Goal: Navigation & Orientation: Find specific page/section

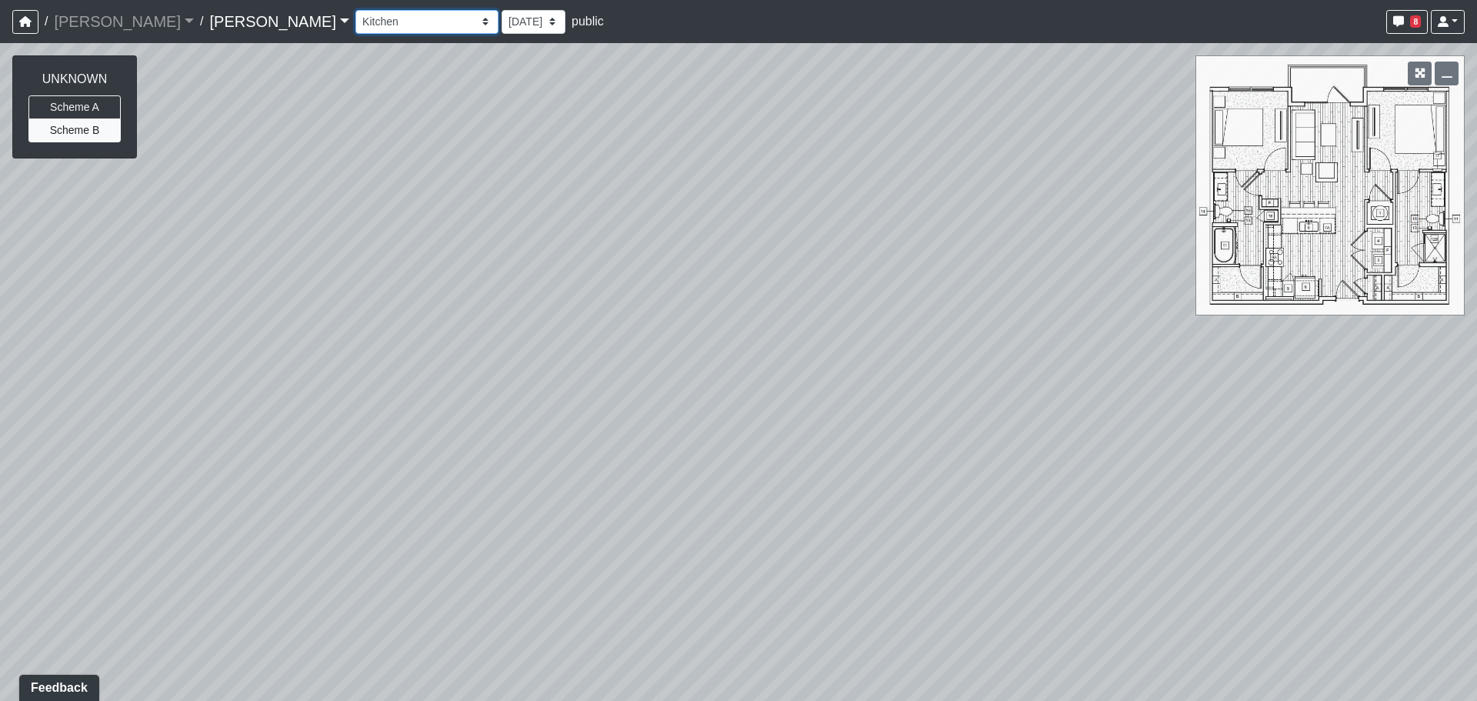
drag, startPoint x: 355, startPoint y: 15, endPoint x: 351, endPoint y: 22, distance: 8.3
click at [355, 15] on select "Column Seating Column Shelves Dining Table Entry 1 Entry 2 Kitchen Lounge 1 Lou…" at bounding box center [426, 22] width 143 height 24
click at [355, 10] on select "Column Seating Column Shelves Dining Table Entry 1 Entry 2 Kitchen Lounge 1 Lou…" at bounding box center [426, 22] width 143 height 24
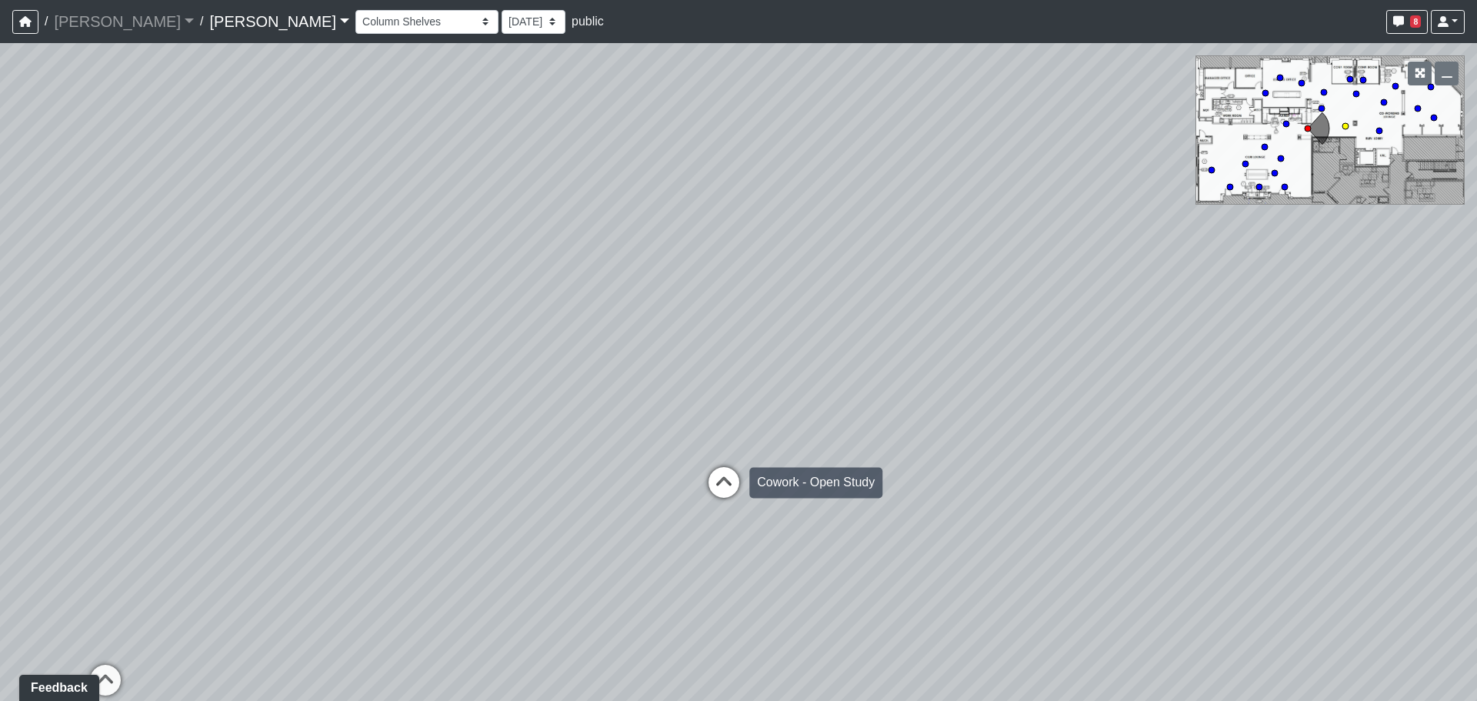
click at [724, 468] on icon at bounding box center [724, 490] width 46 height 46
click at [803, 485] on icon at bounding box center [807, 506] width 46 height 46
drag, startPoint x: 743, startPoint y: 424, endPoint x: 734, endPoint y: 405, distance: 20.6
click at [738, 413] on div "Loading... Entry Loading... Laundry Loading... Living Room Loading... Hall 1 Lo…" at bounding box center [738, 372] width 1477 height 658
drag, startPoint x: 859, startPoint y: 448, endPoint x: 818, endPoint y: 415, distance: 52.0
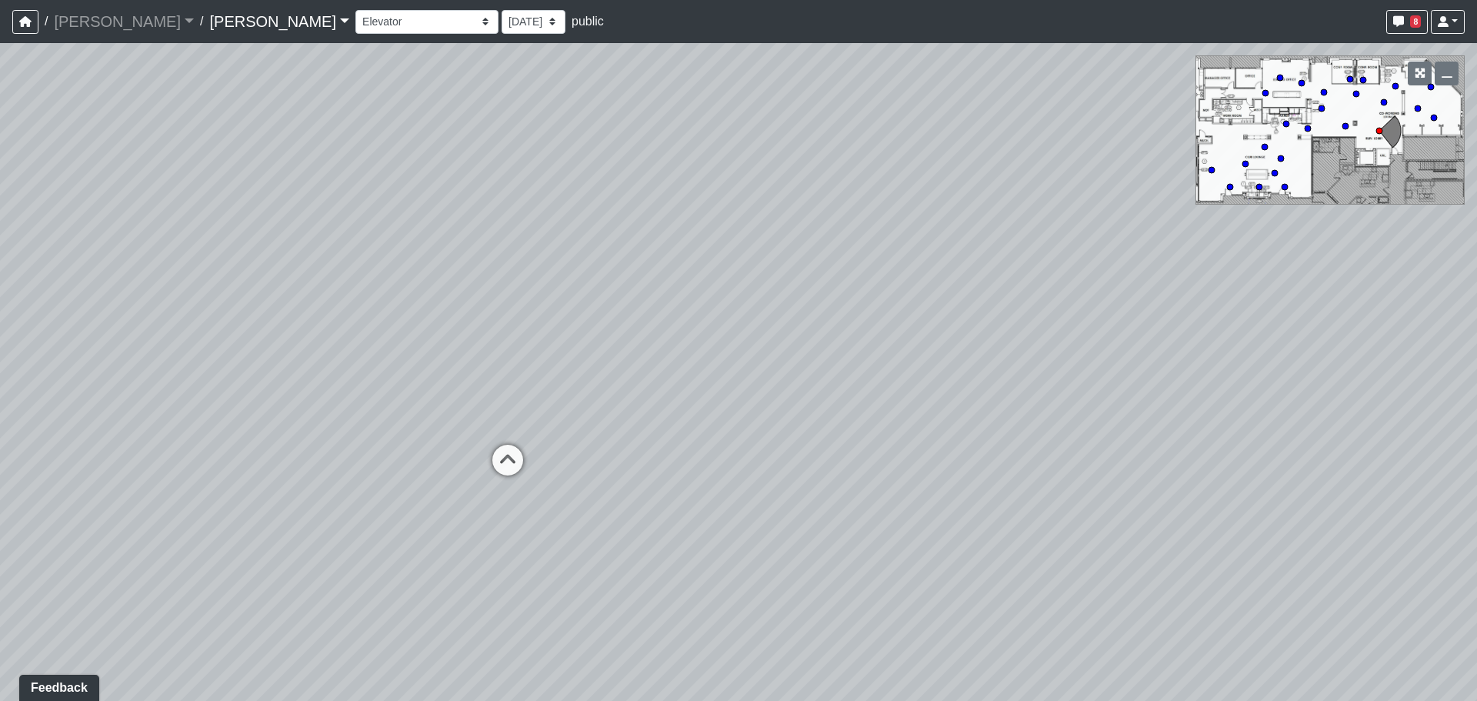
click at [818, 415] on div "Loading... Entry Loading... Laundry Loading... Living Room Loading... Hall 1 Lo…" at bounding box center [738, 372] width 1477 height 658
click at [743, 427] on div "Loading... Entry Loading... Laundry Loading... Living Room Loading... Hall 1 Lo…" at bounding box center [738, 372] width 1477 height 658
click at [793, 322] on div "Loading... Entry Loading... Laundry Loading... Living Room Loading... Hall 1 Lo…" at bounding box center [738, 372] width 1477 height 658
click at [800, 320] on div "Loading... Entry Loading... Laundry Loading... Living Room Loading... Hall 1 Lo…" at bounding box center [738, 372] width 1477 height 658
drag, startPoint x: 797, startPoint y: 588, endPoint x: 778, endPoint y: 530, distance: 61.5
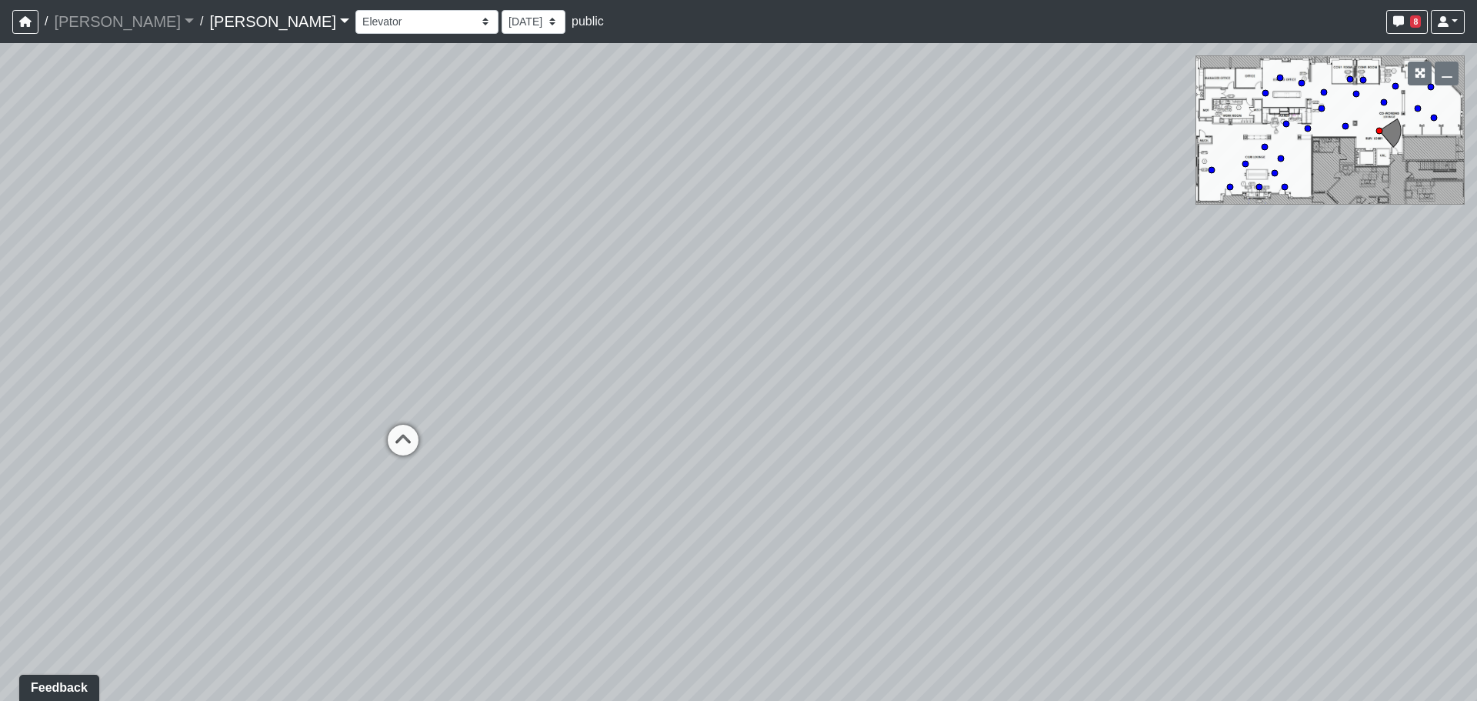
click at [778, 530] on div "Loading... Entry Loading... Laundry Loading... Living Room Loading... Hall 1 Lo…" at bounding box center [738, 372] width 1477 height 658
click at [414, 465] on icon at bounding box center [403, 448] width 46 height 46
click at [291, 479] on icon at bounding box center [278, 494] width 46 height 46
drag, startPoint x: 228, startPoint y: 534, endPoint x: 125, endPoint y: 526, distance: 103.4
click at [161, 529] on div "Loading... Entry Loading... Laundry Loading... Living Room Loading... Hall 1 Lo…" at bounding box center [738, 372] width 1477 height 658
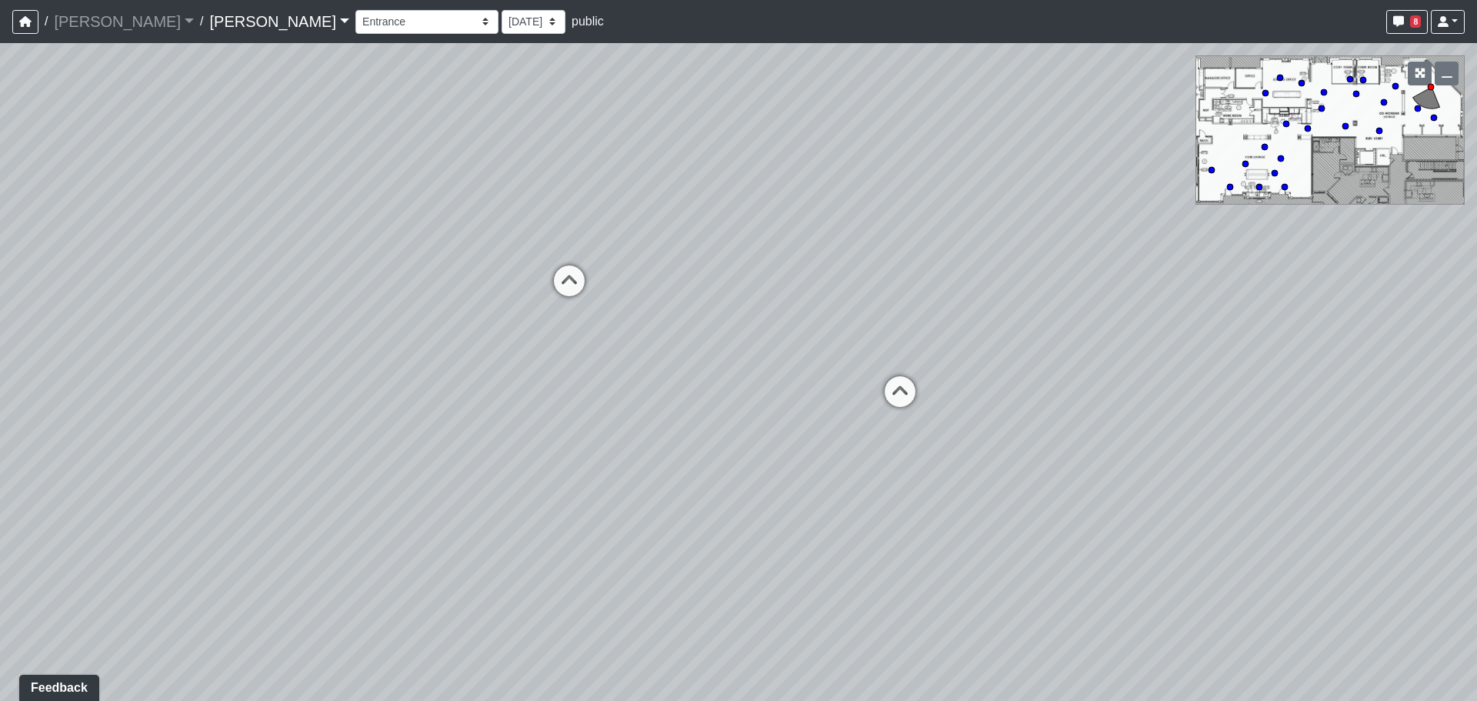
drag, startPoint x: 545, startPoint y: 556, endPoint x: 497, endPoint y: 559, distance: 47.8
click at [497, 559] on div "Loading... Entry Loading... Laundry Loading... Living Room Loading... Hall 1 Lo…" at bounding box center [738, 372] width 1477 height 658
click at [914, 398] on icon at bounding box center [891, 399] width 46 height 46
click at [1124, 389] on icon at bounding box center [1146, 404] width 46 height 46
drag, startPoint x: 542, startPoint y: 388, endPoint x: 1127, endPoint y: 404, distance: 584.8
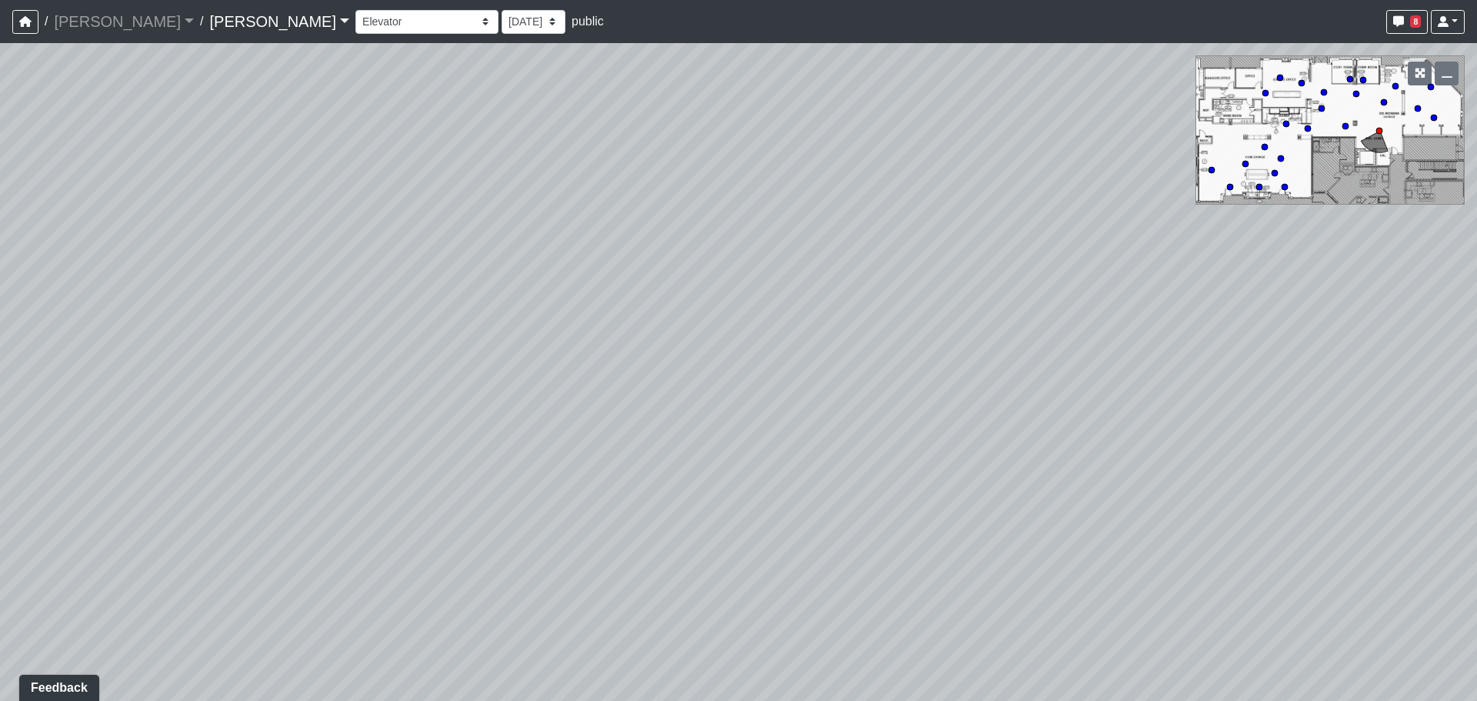
click at [1043, 404] on div "Loading... Entry Loading... Laundry Loading... Living Room Loading... Hall 1 Lo…" at bounding box center [738, 372] width 1477 height 658
click at [1057, 509] on div "Loading... Entry Loading... Laundry Loading... Living Room Loading... Hall 1 Lo…" at bounding box center [738, 372] width 1477 height 658
drag, startPoint x: 998, startPoint y: 438, endPoint x: 1113, endPoint y: 298, distance: 182.0
click at [1113, 298] on div "Loading... Entry Loading... Laundry Loading... Living Room Loading... Hall 1 Lo…" at bounding box center [738, 372] width 1477 height 658
drag, startPoint x: 445, startPoint y: 421, endPoint x: 1056, endPoint y: 344, distance: 615.5
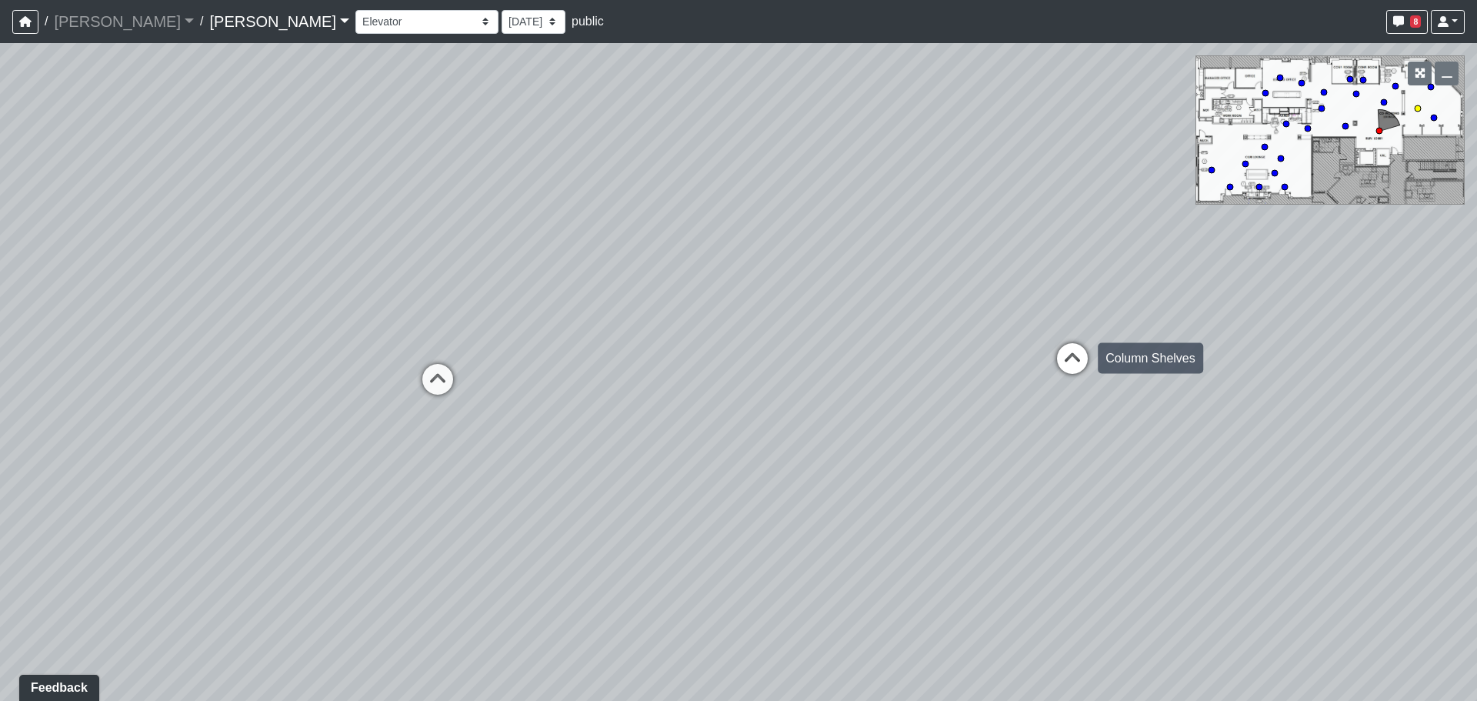
click at [1056, 344] on div "Loading... Entry Loading... Laundry Loading... Living Room Loading... Hall 1 Lo…" at bounding box center [738, 372] width 1477 height 658
drag, startPoint x: 315, startPoint y: 378, endPoint x: 793, endPoint y: 429, distance: 480.4
click at [814, 420] on div "Loading... Entry Loading... Laundry Loading... Living Room Loading... Hall 1 Lo…" at bounding box center [738, 372] width 1477 height 658
click at [788, 443] on div "Loading... Entry Loading... Laundry Loading... Living Room Loading... Hall 1 Lo…" at bounding box center [738, 372] width 1477 height 658
drag, startPoint x: 701, startPoint y: 372, endPoint x: 802, endPoint y: 372, distance: 100.8
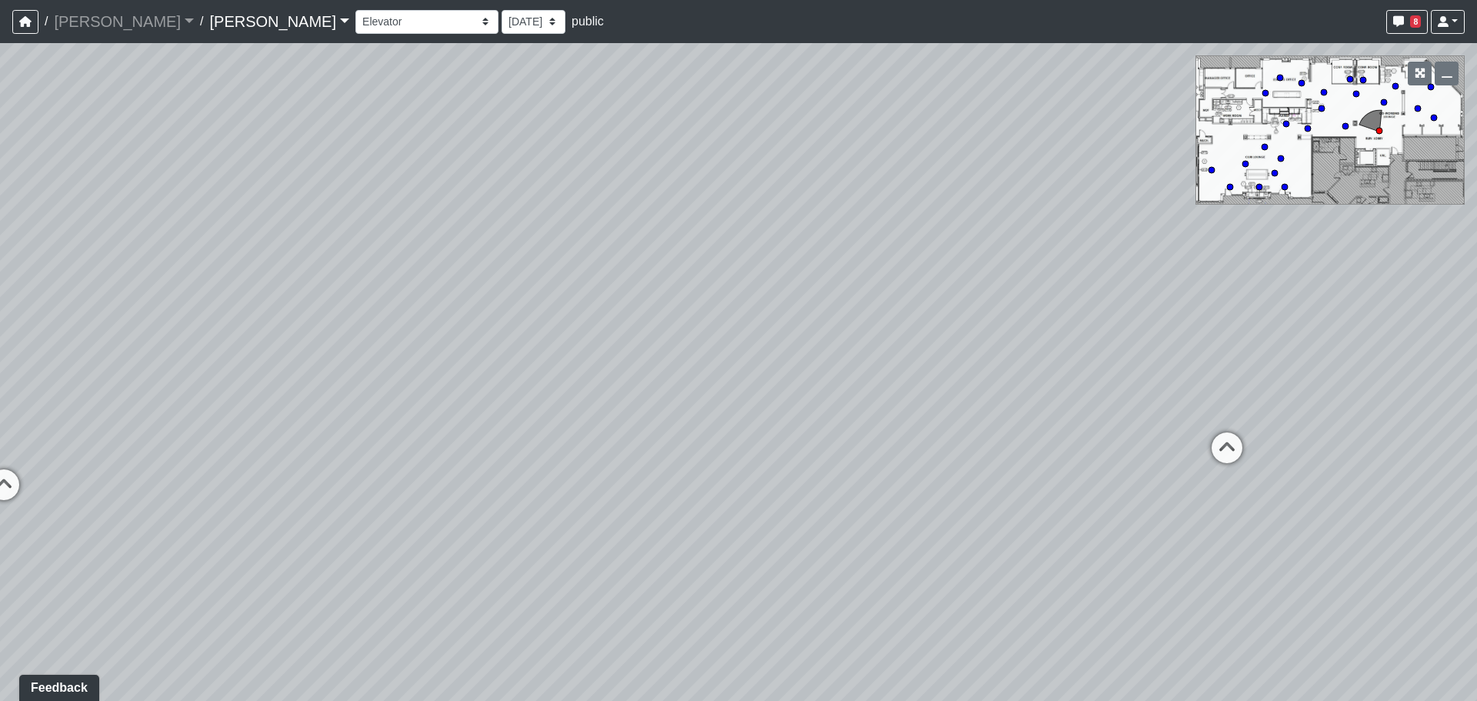
click at [802, 372] on div "Loading... Entry Loading... Laundry Loading... Living Room Loading... Hall 1 Lo…" at bounding box center [738, 372] width 1477 height 658
drag, startPoint x: 703, startPoint y: 358, endPoint x: 716, endPoint y: 357, distance: 13.2
click at [716, 357] on div "Loading... Entry Loading... Laundry Loading... Living Room Loading... Hall 1 Lo…" at bounding box center [738, 372] width 1477 height 658
click at [258, 426] on div "Loading... Open Study" at bounding box center [246, 445] width 46 height 46
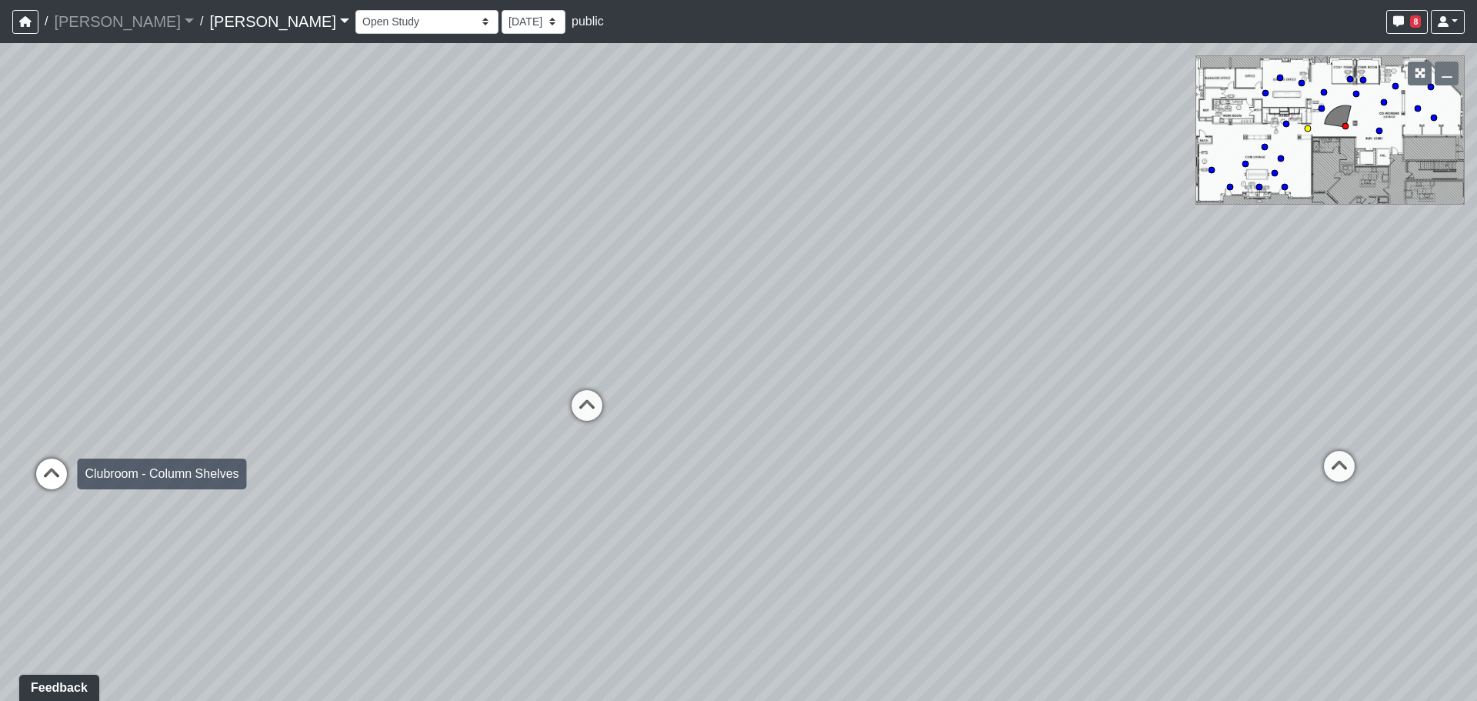
click at [69, 481] on icon at bounding box center [51, 481] width 46 height 46
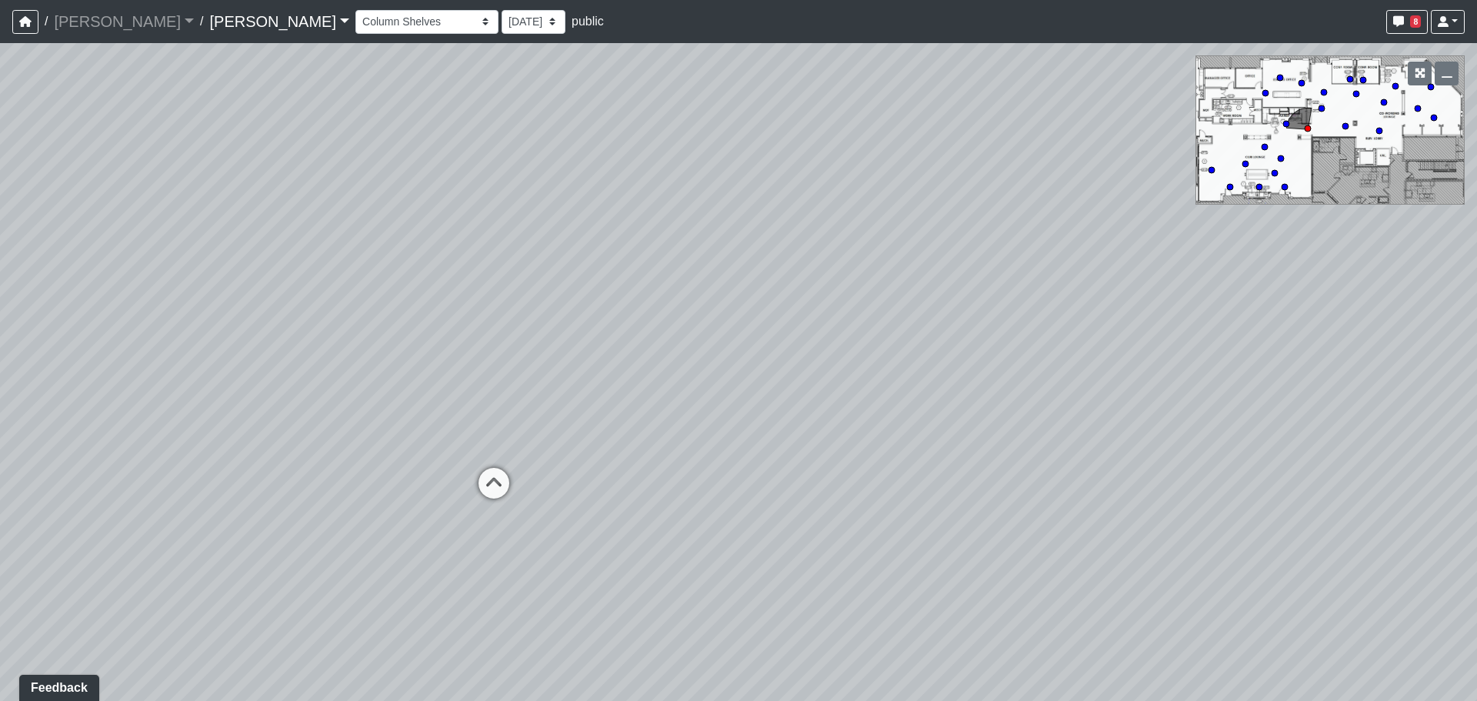
drag, startPoint x: 288, startPoint y: 458, endPoint x: 407, endPoint y: 461, distance: 119.3
click at [407, 461] on div "Loading... Entry Loading... Laundry Loading... Living Room Loading... Hall 1 Lo…" at bounding box center [738, 372] width 1477 height 658
click at [482, 486] on icon at bounding box center [494, 491] width 46 height 46
drag, startPoint x: 222, startPoint y: 426, endPoint x: 770, endPoint y: 429, distance: 548.4
click at [578, 418] on div "Loading... Entry Loading... Laundry Loading... Living Room Loading... Hall 1 Lo…" at bounding box center [738, 372] width 1477 height 658
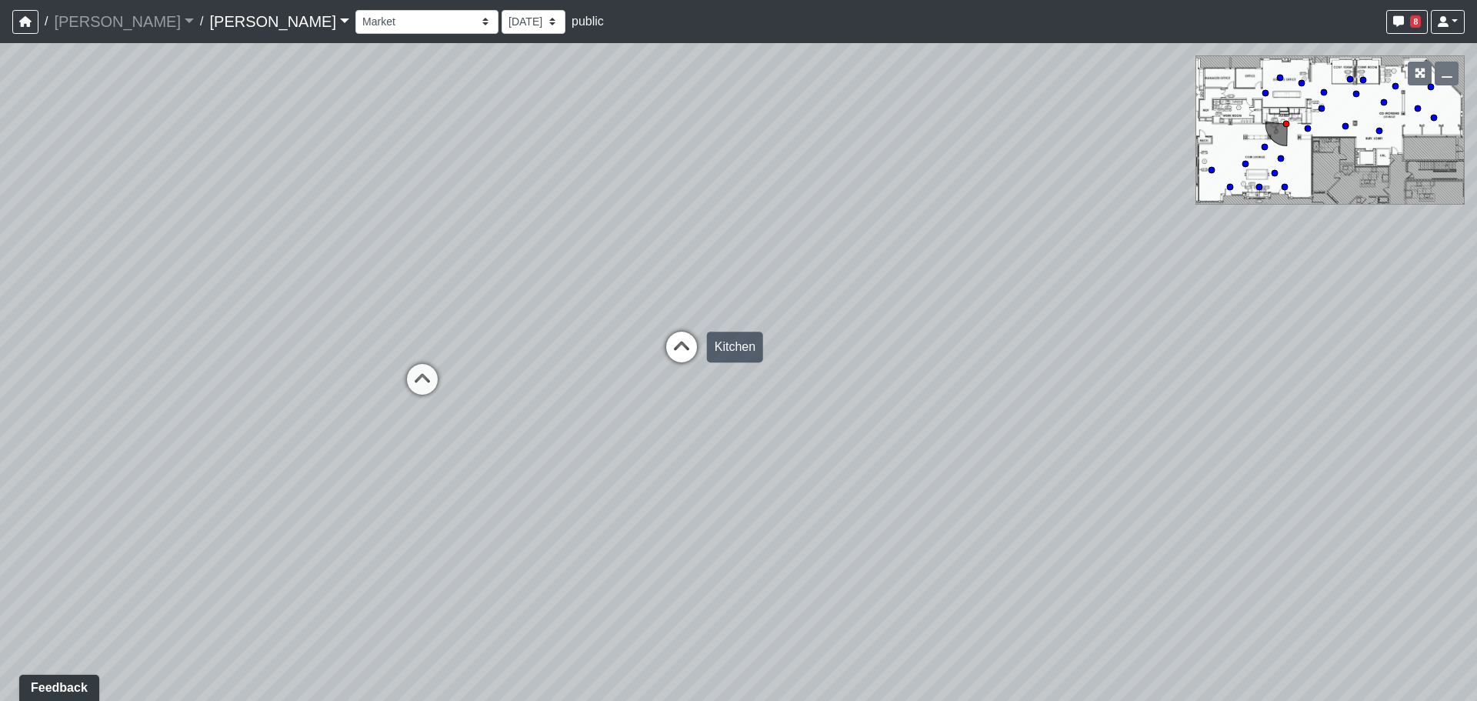
click at [698, 363] on icon at bounding box center [681, 355] width 46 height 46
click at [1119, 428] on div "Loading... Entry Loading... Laundry Loading... Living Room Loading... Hall 1 Lo…" at bounding box center [738, 372] width 1477 height 658
click at [1095, 427] on div "Loading... Entry Loading... Laundry Loading... Living Room Loading... Hall 1 Lo…" at bounding box center [738, 372] width 1477 height 658
click at [1056, 422] on icon at bounding box center [1065, 424] width 46 height 46
drag, startPoint x: 564, startPoint y: 346, endPoint x: 541, endPoint y: 343, distance: 23.3
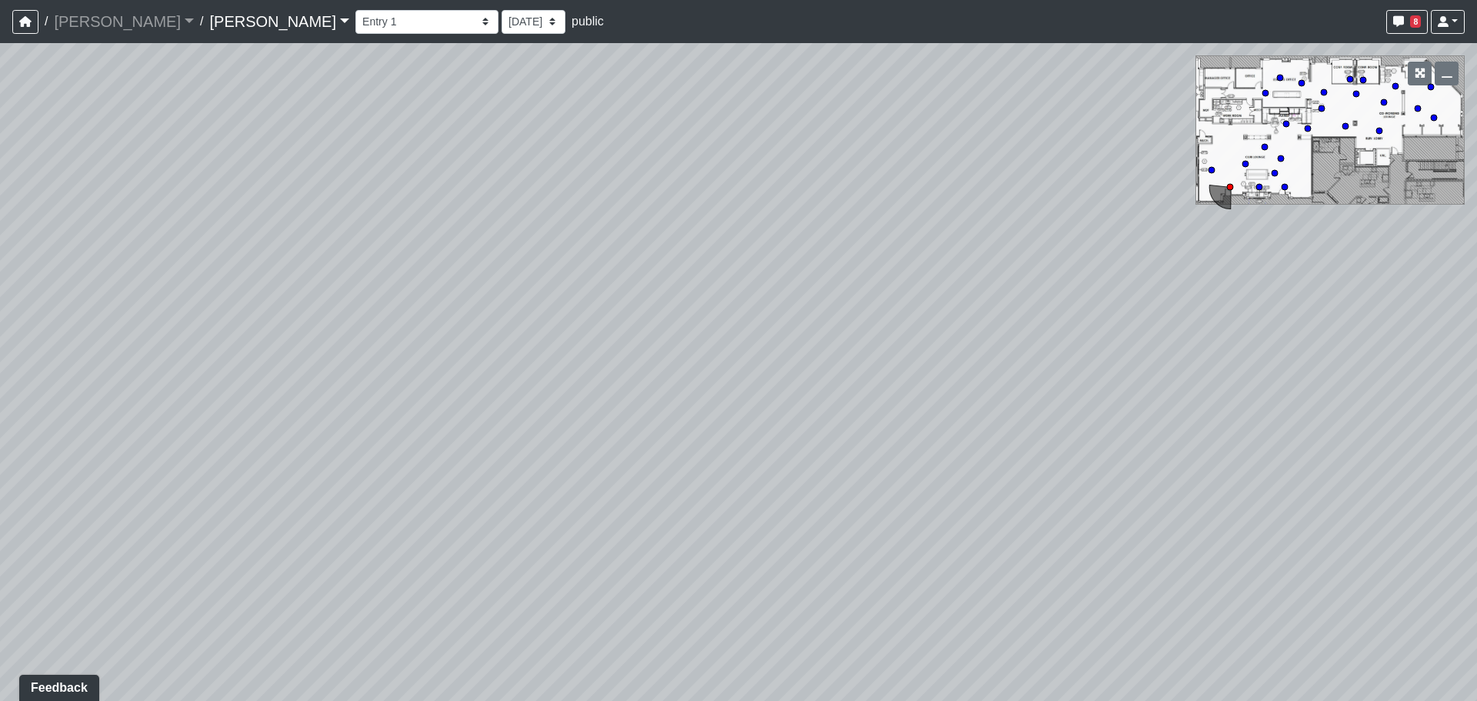
click at [541, 344] on div "Loading... Entry Loading... Laundry Loading... Living Room Loading... Hall 1 Lo…" at bounding box center [738, 372] width 1477 height 658
drag, startPoint x: 1088, startPoint y: 361, endPoint x: 348, endPoint y: 384, distance: 741.1
click at [348, 384] on div "Loading... Entry Loading... Laundry Loading... Living Room Loading... Hall 1 Lo…" at bounding box center [738, 372] width 1477 height 658
drag, startPoint x: 761, startPoint y: 398, endPoint x: 775, endPoint y: 400, distance: 13.3
click at [762, 398] on icon at bounding box center [778, 394] width 46 height 46
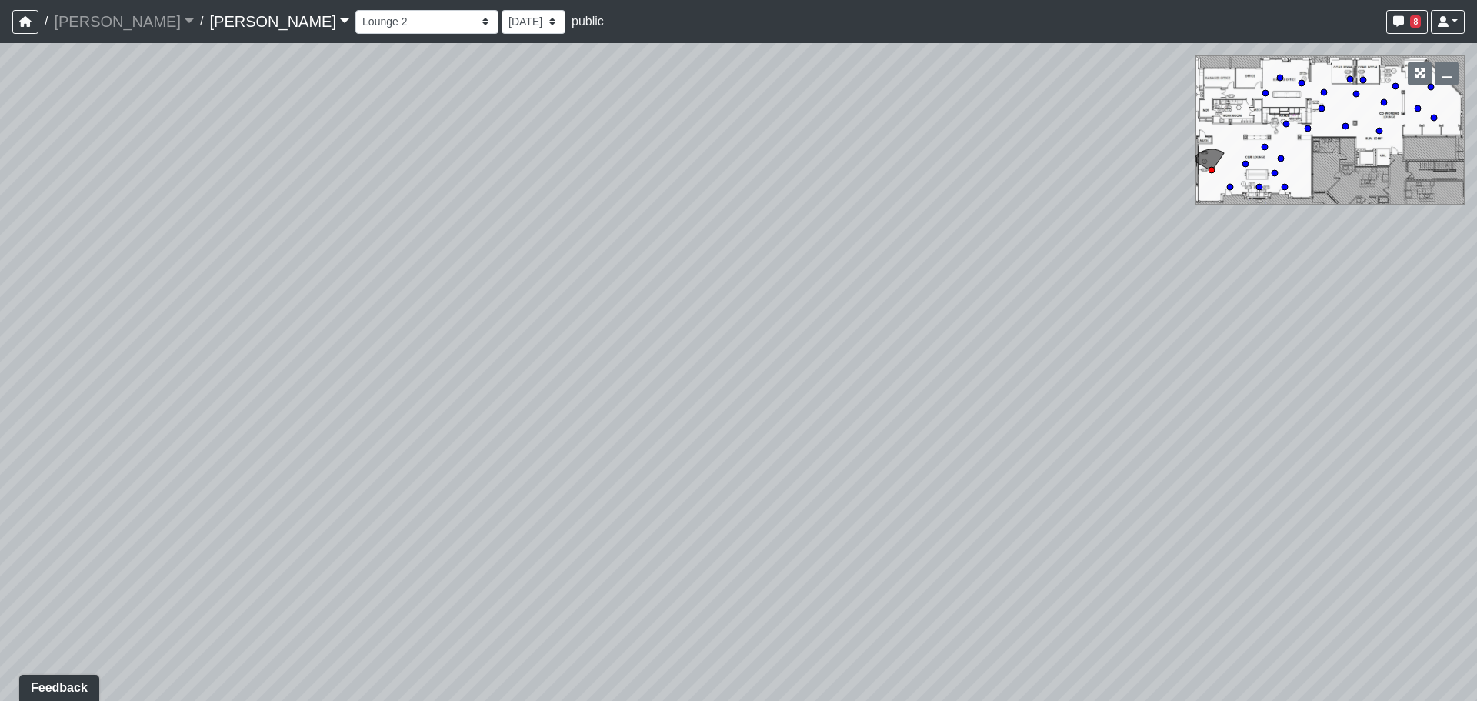
drag, startPoint x: 491, startPoint y: 468, endPoint x: 253, endPoint y: 491, distance: 238.8
click at [246, 491] on div "Loading... Entry Loading... Laundry Loading... Living Room Loading... Hall 1 Lo…" at bounding box center [738, 372] width 1477 height 658
click at [1162, 455] on div "Table Tennis" at bounding box center [1194, 443] width 84 height 31
click at [689, 395] on icon at bounding box center [707, 401] width 46 height 46
click at [796, 418] on div "Loading... Market" at bounding box center [814, 439] width 46 height 46
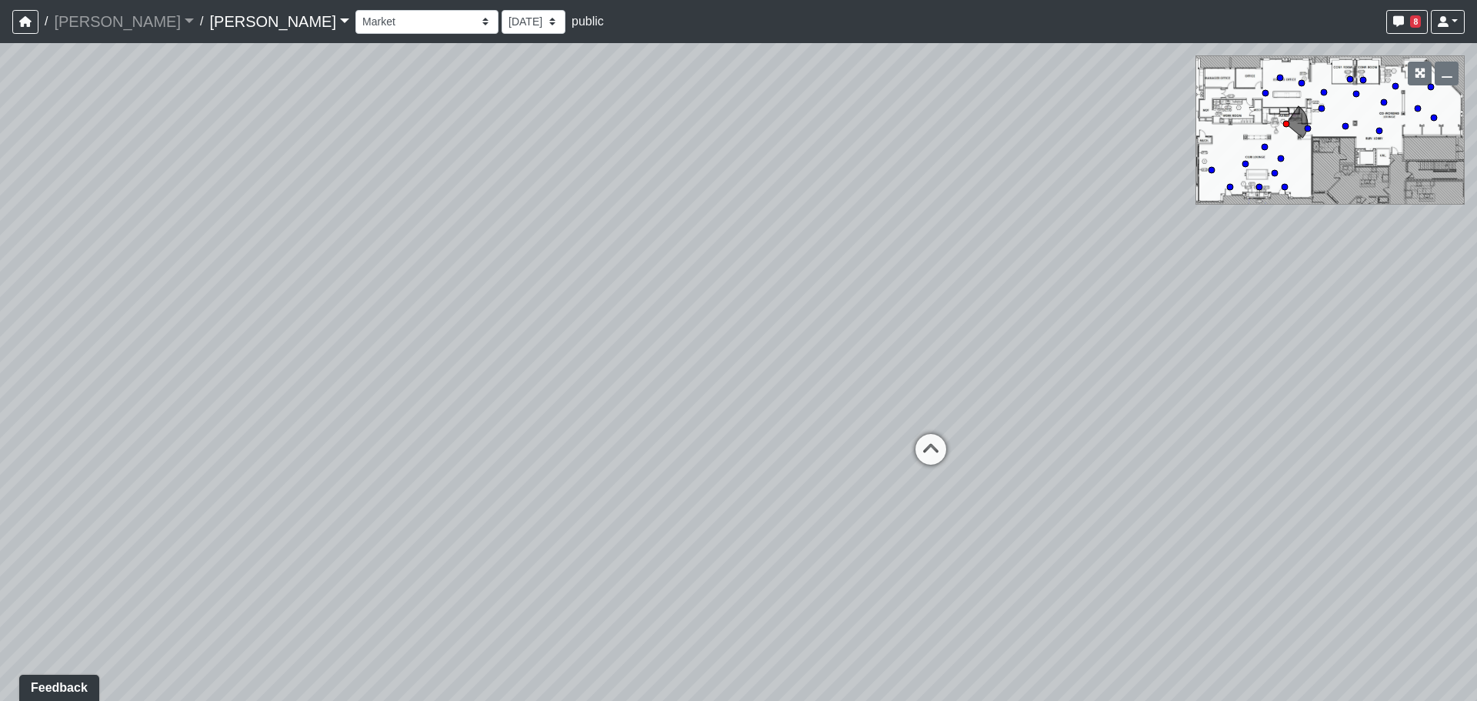
drag, startPoint x: 993, startPoint y: 445, endPoint x: 449, endPoint y: 359, distance: 550.4
click at [449, 359] on div "Loading... Entry Loading... Laundry Loading... Living Room Loading... Hall 1 Lo…" at bounding box center [738, 372] width 1477 height 658
click at [921, 431] on div "Loading... Column Shelves" at bounding box center [931, 449] width 46 height 46
click at [798, 370] on icon at bounding box center [780, 358] width 46 height 46
click at [879, 384] on icon at bounding box center [862, 376] width 46 height 46
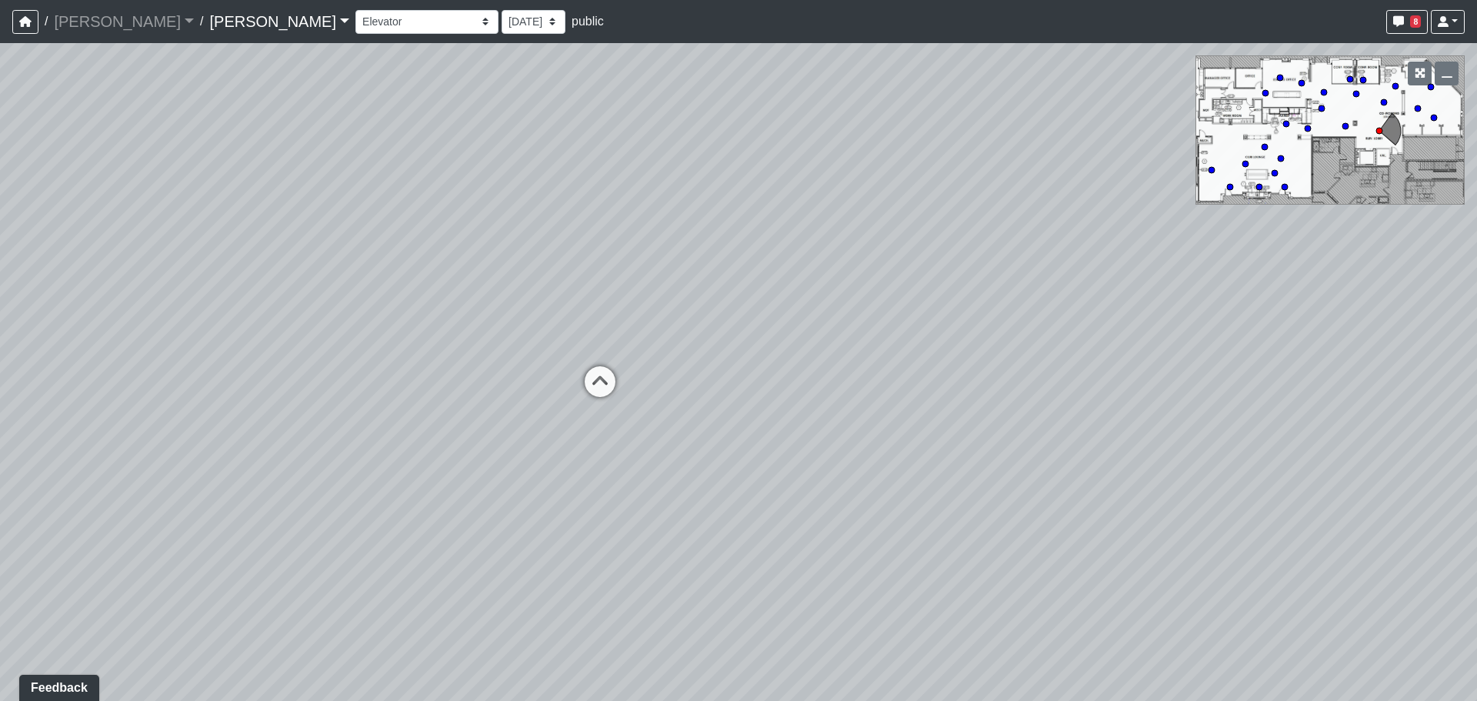
click at [824, 412] on div "Loading... Entry Loading... Laundry Loading... Living Room Loading... Hall 1 Lo…" at bounding box center [738, 372] width 1477 height 658
drag, startPoint x: 584, startPoint y: 302, endPoint x: 698, endPoint y: 290, distance: 115.2
click at [698, 290] on div "Loading... Entry Loading... Laundry Loading... Living Room Loading... Hall 1 Lo…" at bounding box center [738, 372] width 1477 height 658
drag, startPoint x: 705, startPoint y: 265, endPoint x: 655, endPoint y: 301, distance: 62.3
click at [655, 301] on div "Loading... Entry Loading... Laundry Loading... Living Room Loading... Hall 1 Lo…" at bounding box center [738, 372] width 1477 height 658
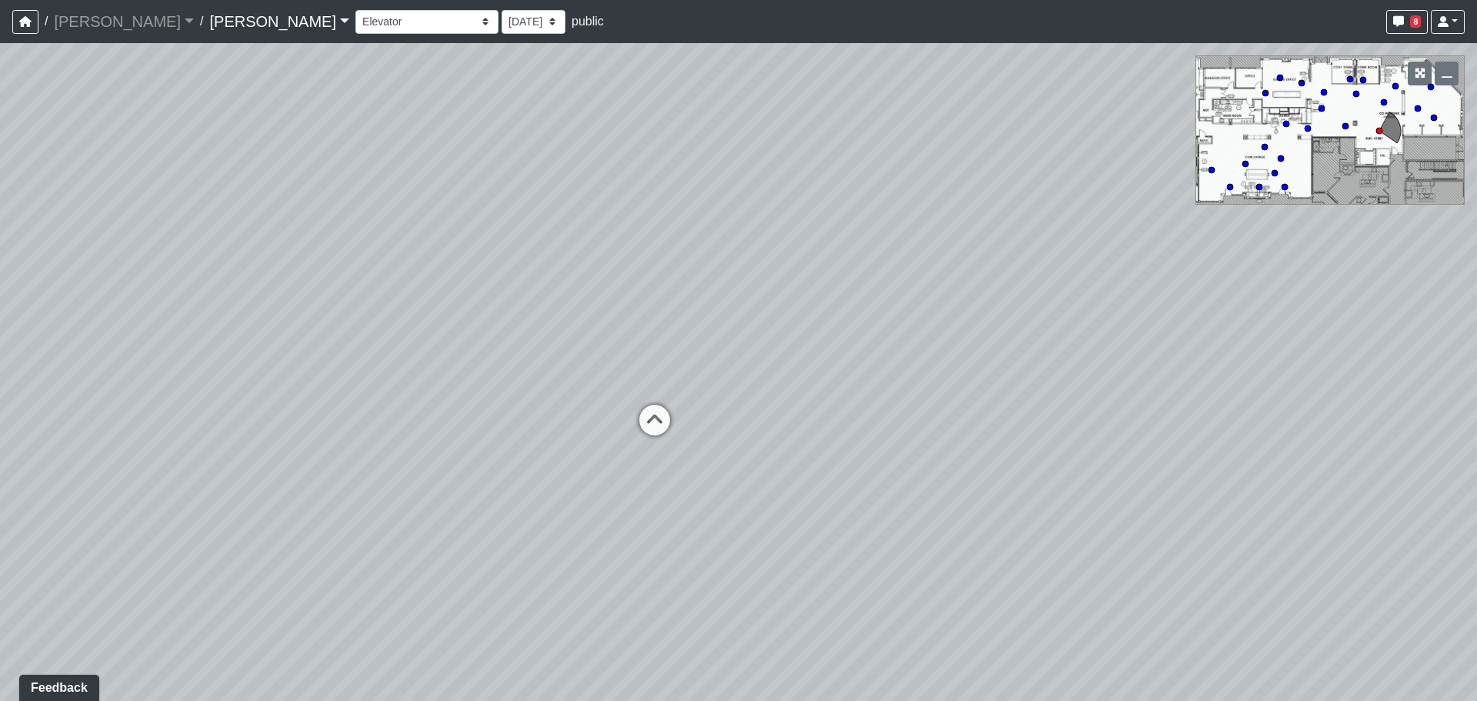
drag, startPoint x: 655, startPoint y: 296, endPoint x: 685, endPoint y: 322, distance: 38.7
click at [685, 322] on div "Loading... Entry Loading... Laundry Loading... Living Room Loading... Hall 1 Lo…" at bounding box center [738, 372] width 1477 height 658
click at [643, 421] on icon at bounding box center [654, 428] width 46 height 46
click at [600, 434] on icon at bounding box center [584, 449] width 46 height 46
drag, startPoint x: 1070, startPoint y: 495, endPoint x: 363, endPoint y: 449, distance: 708.3
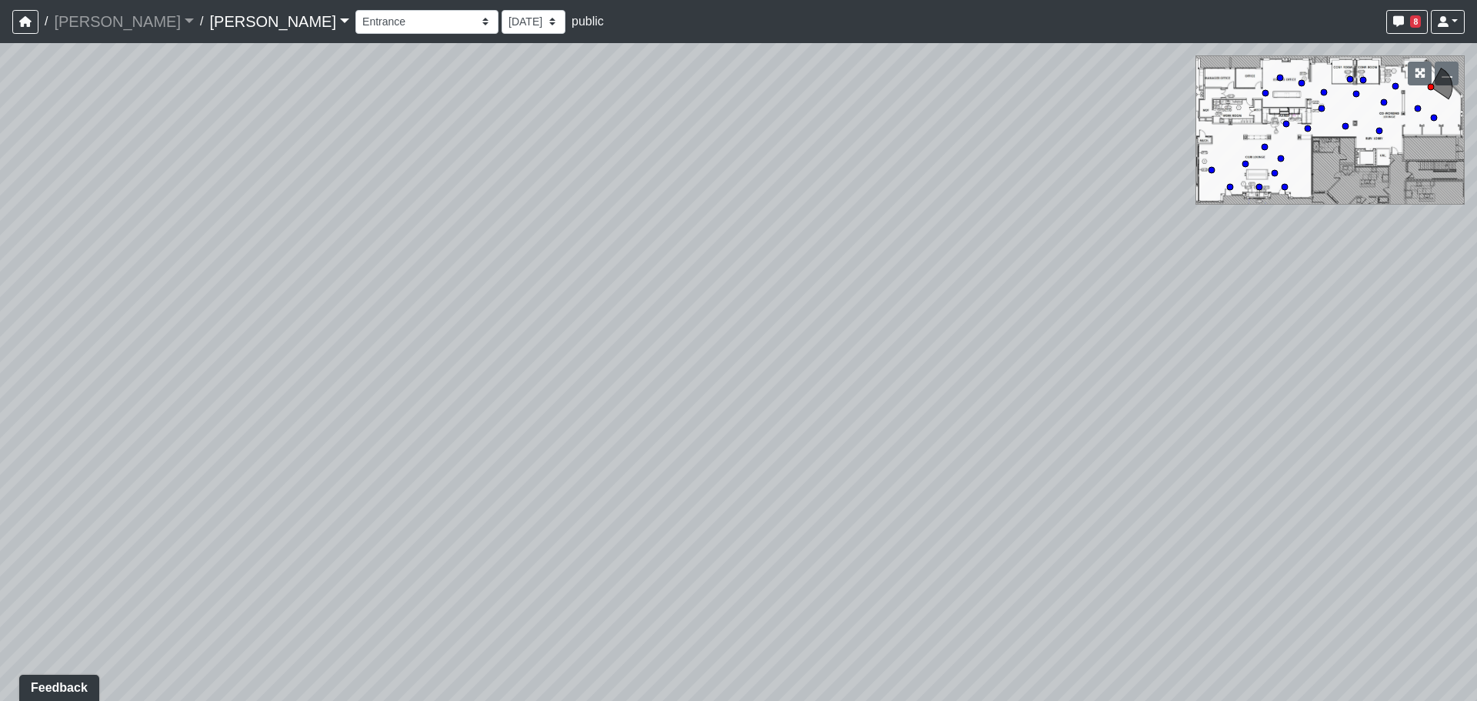
click at [332, 461] on div "Loading... Entry Loading... Laundry Loading... Living Room Loading... Hall 1 Lo…" at bounding box center [738, 372] width 1477 height 658
drag, startPoint x: 763, startPoint y: 543, endPoint x: 223, endPoint y: 542, distance: 539.9
click at [223, 542] on div "Loading... Entry Loading... Laundry Loading... Living Room Loading... Hall 1 Lo…" at bounding box center [738, 372] width 1477 height 658
click at [614, 475] on div "Loading... Entry Loading... Laundry Loading... Living Room Loading... Hall 1 Lo…" at bounding box center [738, 372] width 1477 height 658
click at [838, 390] on icon at bounding box center [815, 382] width 46 height 46
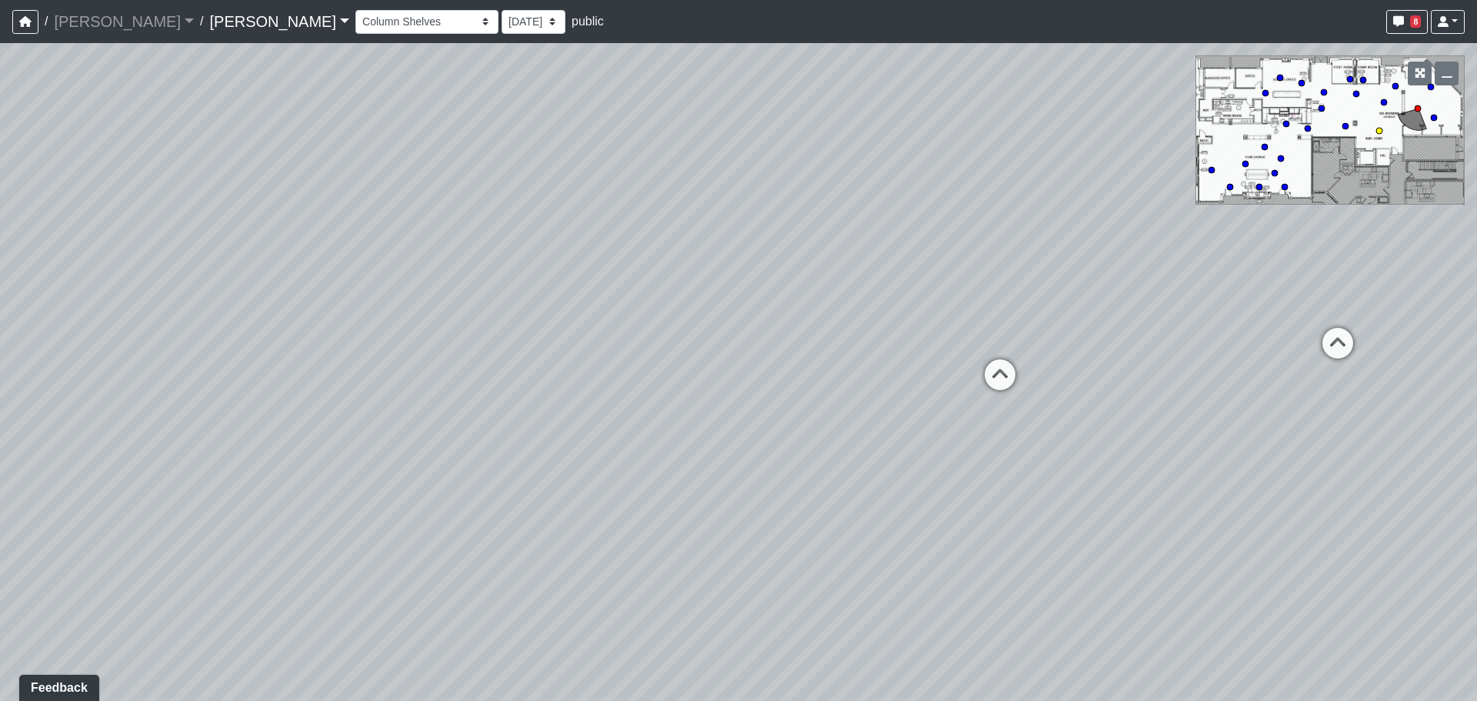
drag, startPoint x: 1002, startPoint y: 381, endPoint x: 946, endPoint y: 387, distance: 56.4
click at [922, 411] on div "Loading... Entry Loading... Laundry Loading... Living Room Loading... Hall 1 Lo…" at bounding box center [738, 372] width 1477 height 658
click at [948, 386] on div "Loading... Entry Loading... Laundry Loading... Living Room Loading... Hall 1 Lo…" at bounding box center [738, 372] width 1477 height 658
drag, startPoint x: 984, startPoint y: 385, endPoint x: 966, endPoint y: 378, distance: 18.7
click at [983, 384] on icon at bounding box center [1000, 382] width 46 height 46
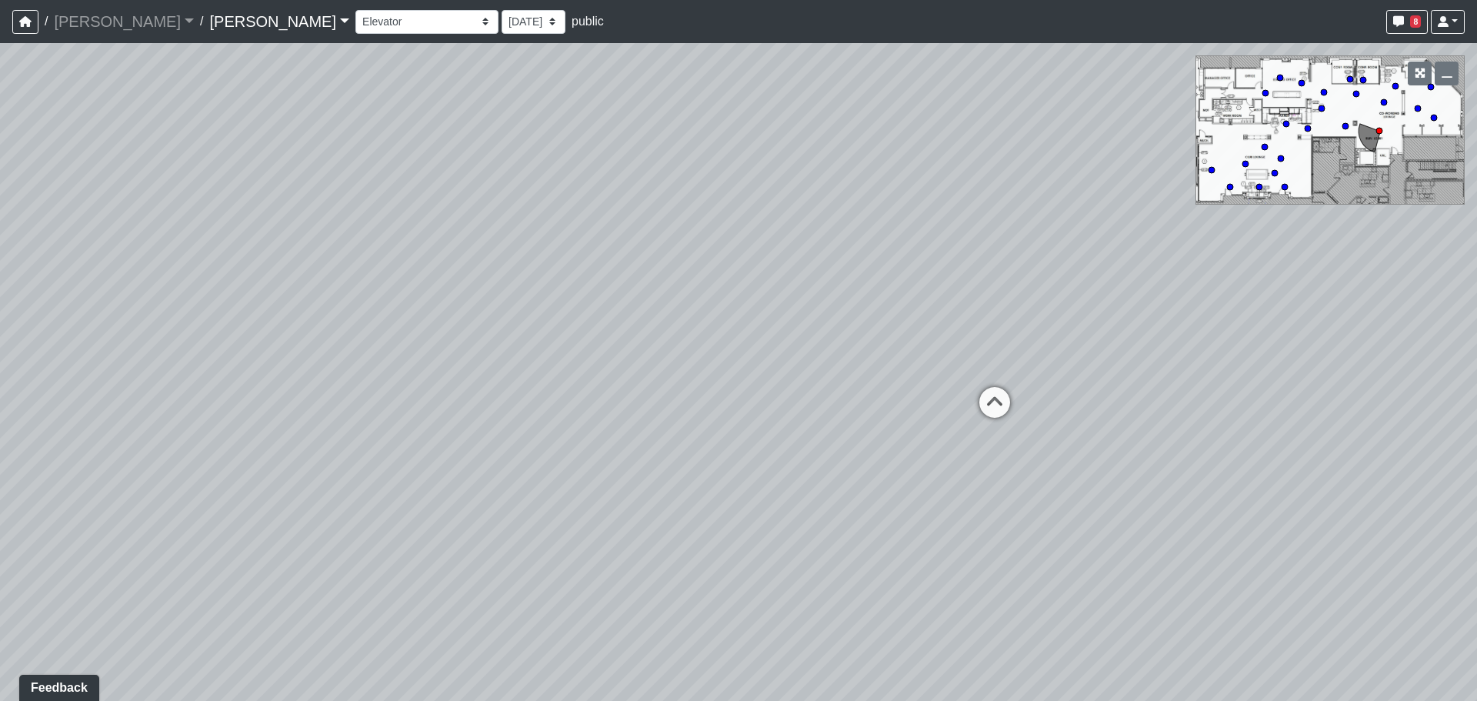
drag, startPoint x: 598, startPoint y: 325, endPoint x: 411, endPoint y: 323, distance: 186.9
click at [408, 324] on div "Loading... Entry Loading... Laundry Loading... Living Room Loading... Hall 1 Lo…" at bounding box center [738, 372] width 1477 height 658
click at [877, 381] on icon at bounding box center [863, 394] width 46 height 46
click at [804, 362] on icon at bounding box center [794, 381] width 46 height 46
click at [961, 467] on icon at bounding box center [969, 486] width 46 height 46
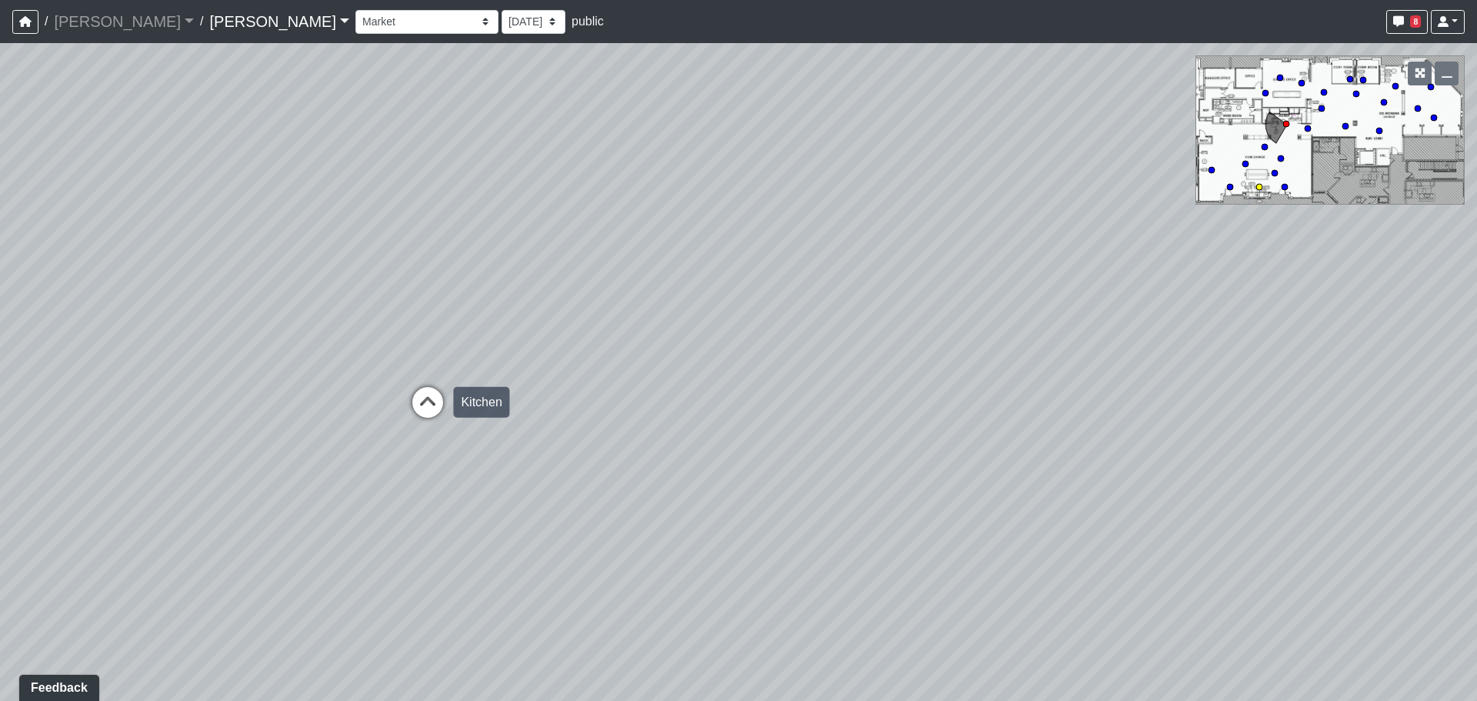
click at [407, 387] on icon at bounding box center [428, 410] width 46 height 46
drag, startPoint x: 1178, startPoint y: 352, endPoint x: 561, endPoint y: 370, distance: 617.1
click at [628, 363] on div "Loading... Entry Loading... Laundry Loading... Living Room Loading... Hall 1 Lo…" at bounding box center [738, 372] width 1477 height 658
click at [801, 365] on div "Loading... Entry Loading... Laundry Loading... Living Room Loading... Hall 1 Lo…" at bounding box center [738, 372] width 1477 height 658
click at [455, 482] on div "Loading... Entry Loading... Laundry Loading... Living Room Loading... Hall 1 Lo…" at bounding box center [738, 372] width 1477 height 658
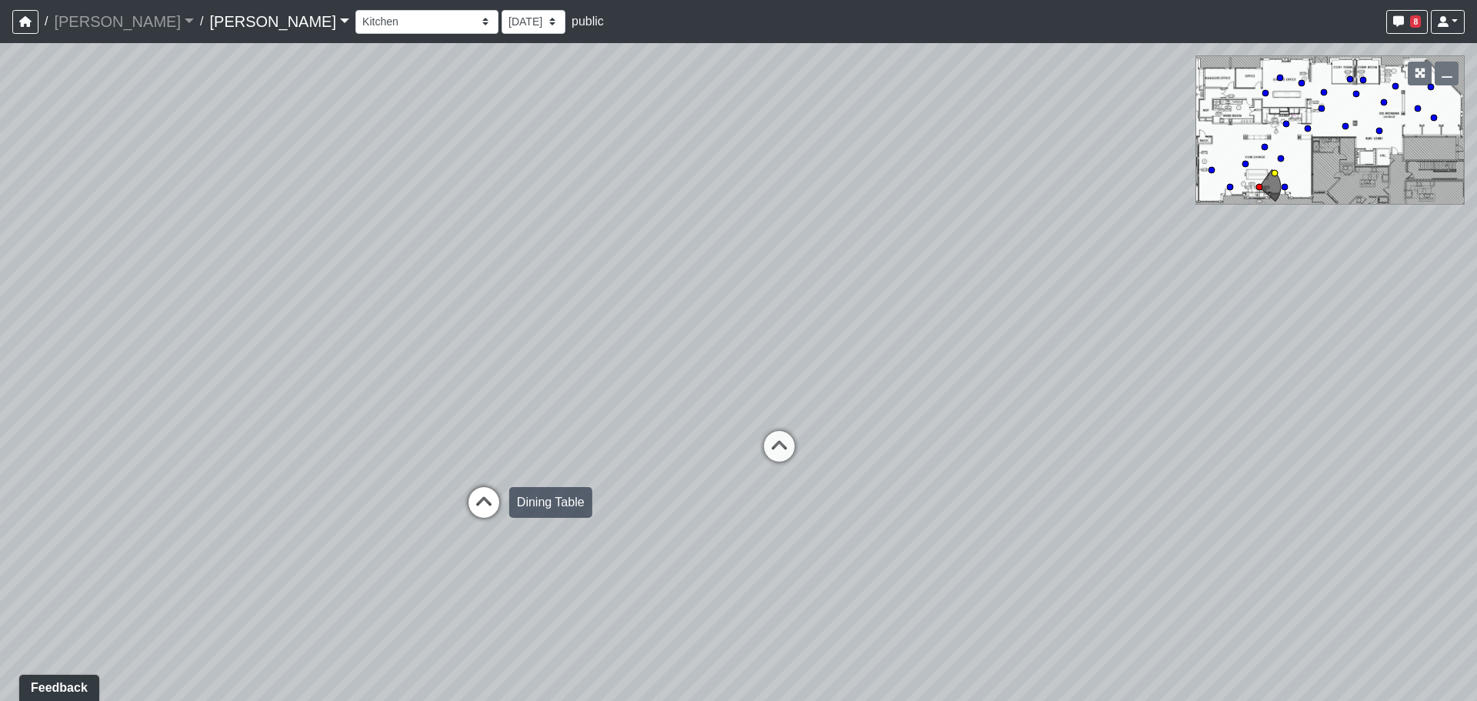
click at [499, 501] on icon at bounding box center [484, 510] width 46 height 46
click at [266, 684] on icon at bounding box center [261, 705] width 46 height 46
click at [343, 444] on div "Loading... Entry Loading... Laundry Loading... Living Room Loading... Hall 1 Lo…" at bounding box center [738, 372] width 1477 height 658
drag, startPoint x: 316, startPoint y: 435, endPoint x: 292, endPoint y: 438, distance: 24.0
click at [312, 435] on icon at bounding box center [297, 443] width 46 height 46
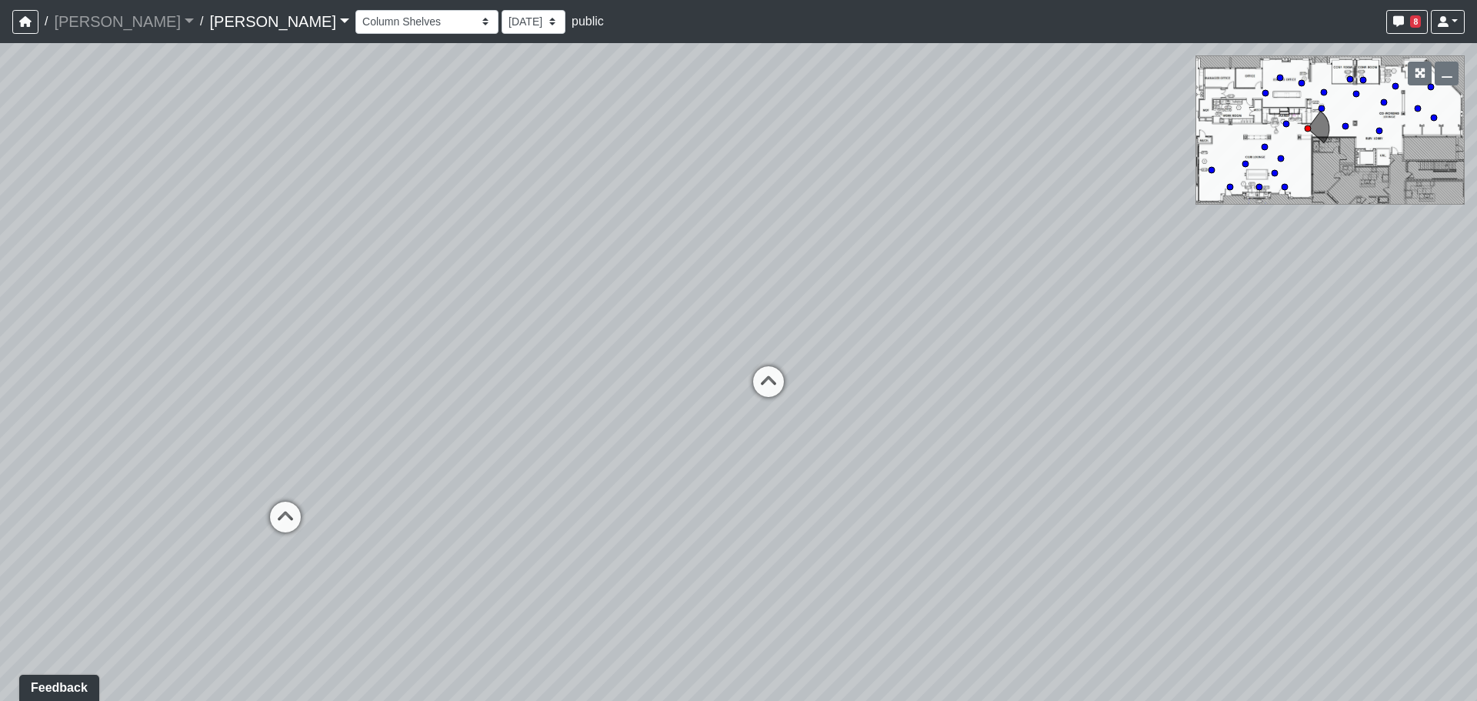
click at [741, 389] on div "Loading... Entry Loading... Laundry Loading... Living Room Loading... Hall 1 Lo…" at bounding box center [738, 372] width 1477 height 658
click at [765, 389] on icon at bounding box center [768, 389] width 46 height 46
click at [830, 374] on div "Loading... Entry Loading... Laundry Loading... Living Room Loading... Hall 1 Lo…" at bounding box center [738, 372] width 1477 height 658
click at [838, 385] on icon at bounding box center [850, 406] width 46 height 46
click at [591, 399] on icon at bounding box center [597, 398] width 46 height 46
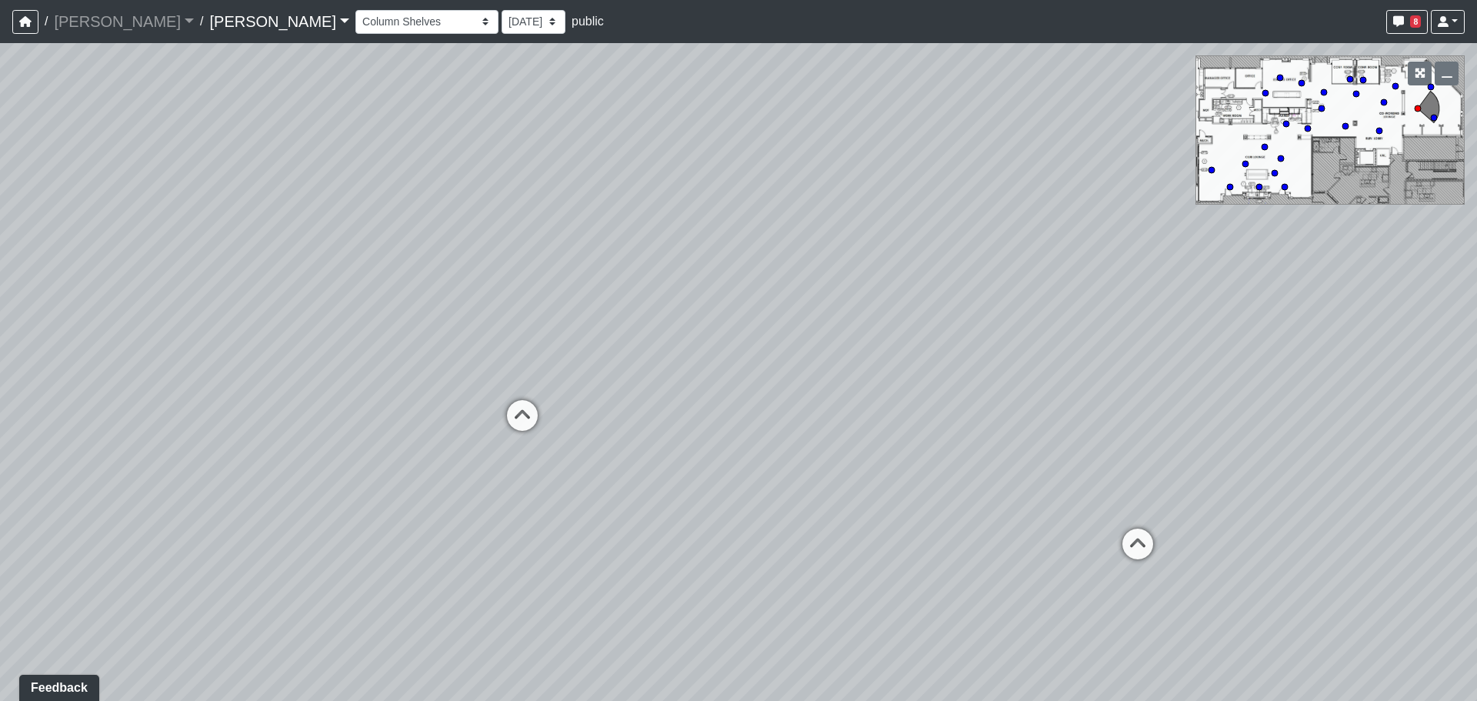
click at [532, 415] on icon at bounding box center [522, 423] width 46 height 46
drag, startPoint x: 874, startPoint y: 506, endPoint x: 628, endPoint y: 549, distance: 249.1
click at [12, 446] on div "Loading... Entry Loading... Laundry Loading... Living Room Loading... Hall 1 Lo…" at bounding box center [738, 372] width 1477 height 658
drag, startPoint x: 355, startPoint y: 558, endPoint x: 901, endPoint y: 573, distance: 546.3
click at [327, 557] on div "Loading... Entry Loading... Laundry Loading... Living Room Loading... Hall 1 Lo…" at bounding box center [738, 372] width 1477 height 658
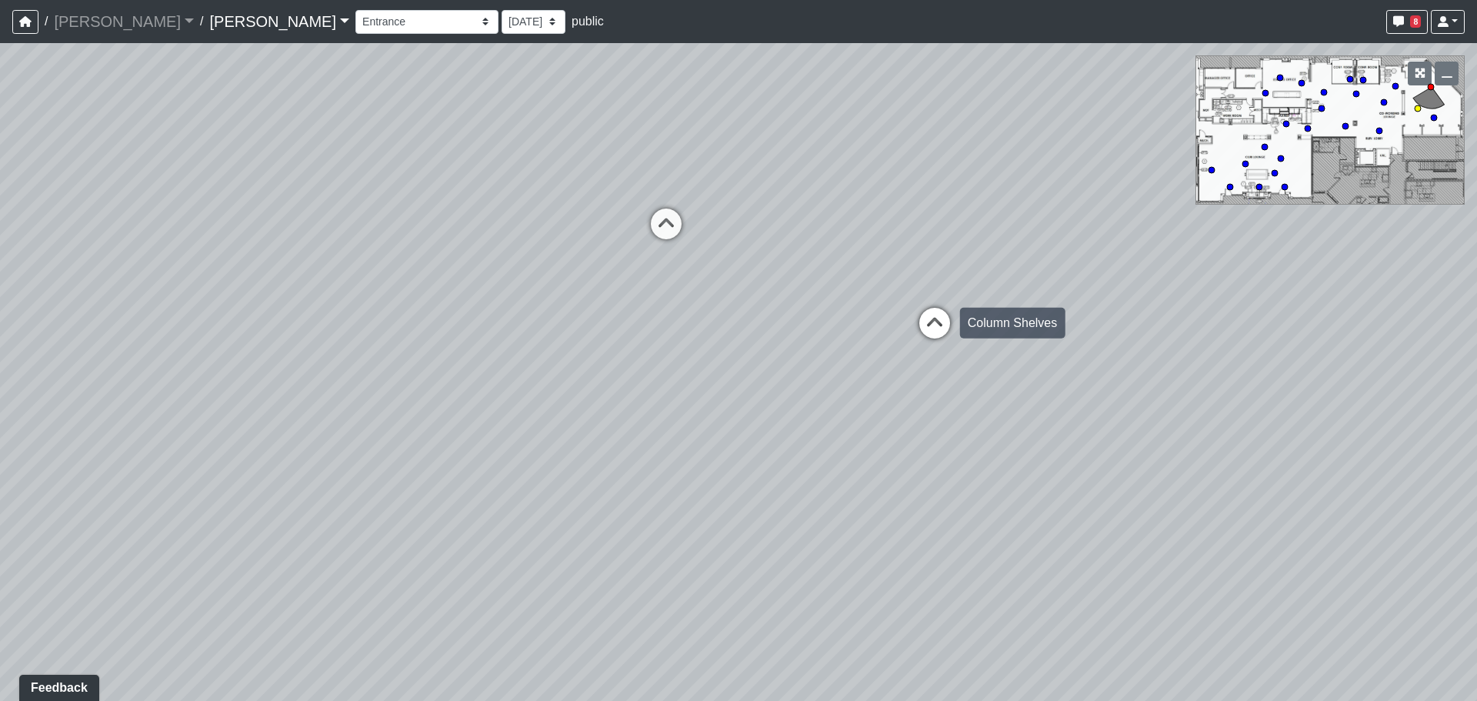
click at [921, 328] on icon at bounding box center [934, 331] width 46 height 46
drag, startPoint x: 1145, startPoint y: 318, endPoint x: 1163, endPoint y: 335, distance: 24.5
click at [1149, 320] on div "Loading... Entry Loading... Laundry Loading... Living Room Loading... Hall 1 Lo…" at bounding box center [738, 372] width 1477 height 658
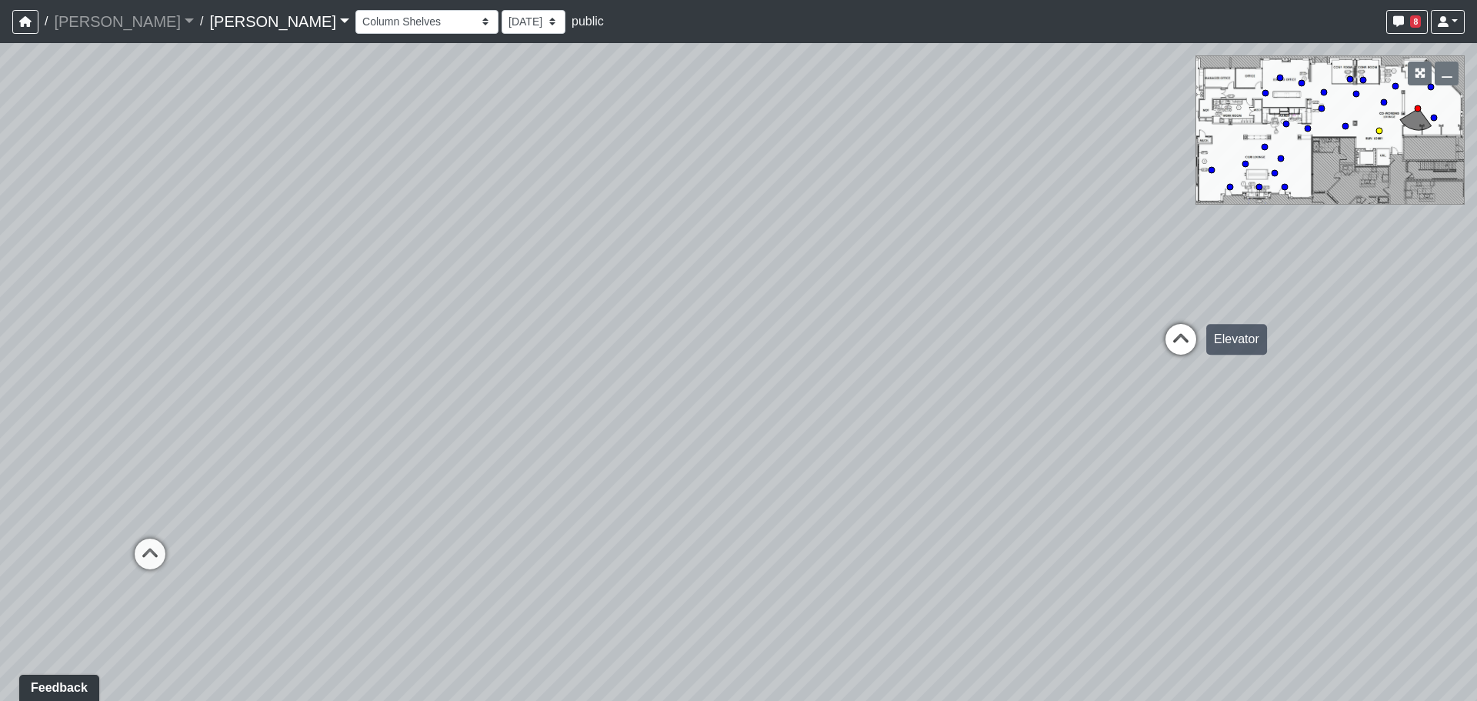
click at [1163, 335] on icon at bounding box center [1181, 347] width 46 height 46
drag, startPoint x: 572, startPoint y: 275, endPoint x: 483, endPoint y: 272, distance: 89.3
click at [528, 273] on div "Loading... Entry Loading... Laundry Loading... Living Room Loading... Hall 1 Lo…" at bounding box center [738, 372] width 1477 height 658
drag, startPoint x: 483, startPoint y: 272, endPoint x: 416, endPoint y: 435, distance: 176.3
click at [416, 435] on div "Loading... Entry Loading... Laundry Loading... Living Room Loading... Hall 1 Lo…" at bounding box center [738, 372] width 1477 height 658
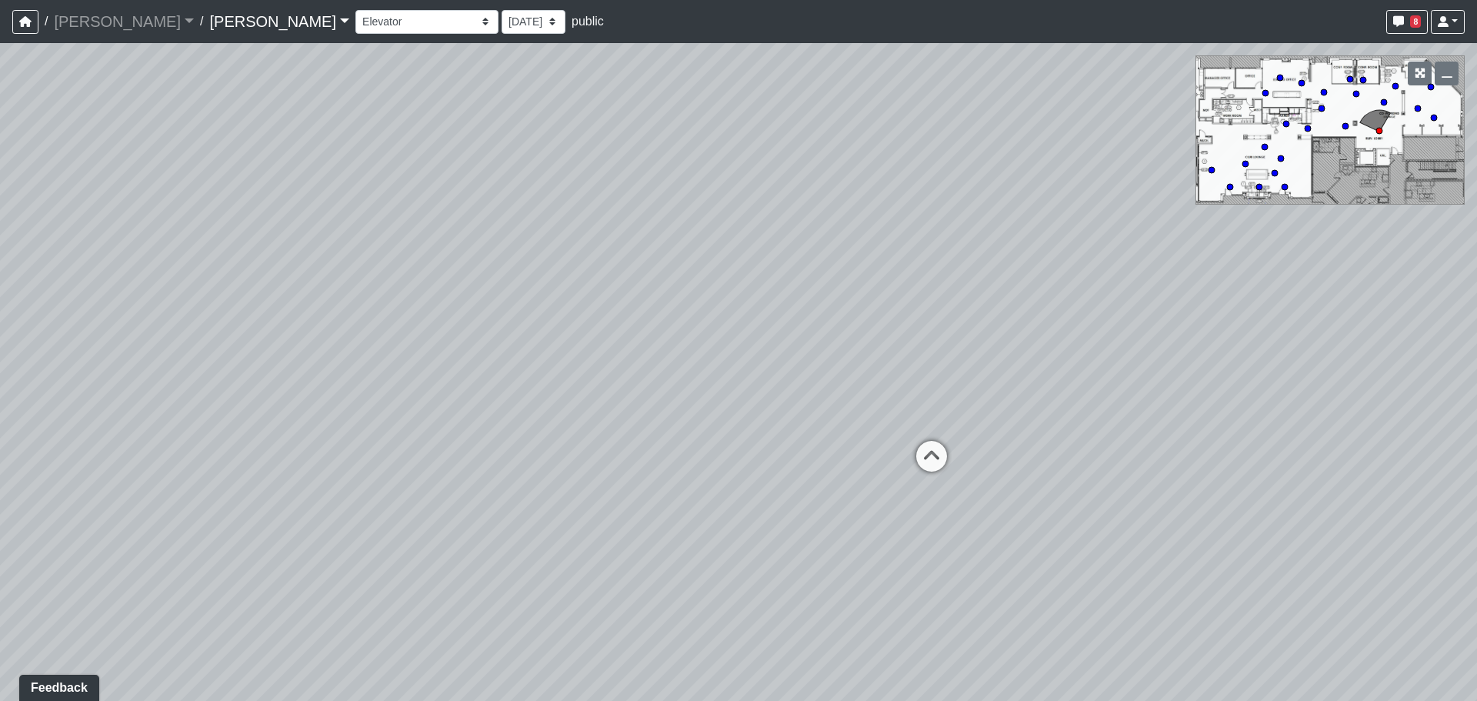
drag, startPoint x: 548, startPoint y: 272, endPoint x: 133, endPoint y: 345, distance: 421.1
click at [125, 346] on div "Loading... Entry Loading... Laundry Loading... Living Room Loading... Hall 1 Lo…" at bounding box center [738, 372] width 1477 height 658
drag, startPoint x: 676, startPoint y: 418, endPoint x: 573, endPoint y: 416, distance: 103.1
click at [570, 418] on div "Loading... Entry Loading... Laundry Loading... Living Room Loading... Hall 1 Lo…" at bounding box center [738, 372] width 1477 height 658
drag, startPoint x: 921, startPoint y: 396, endPoint x: 338, endPoint y: 408, distance: 583.9
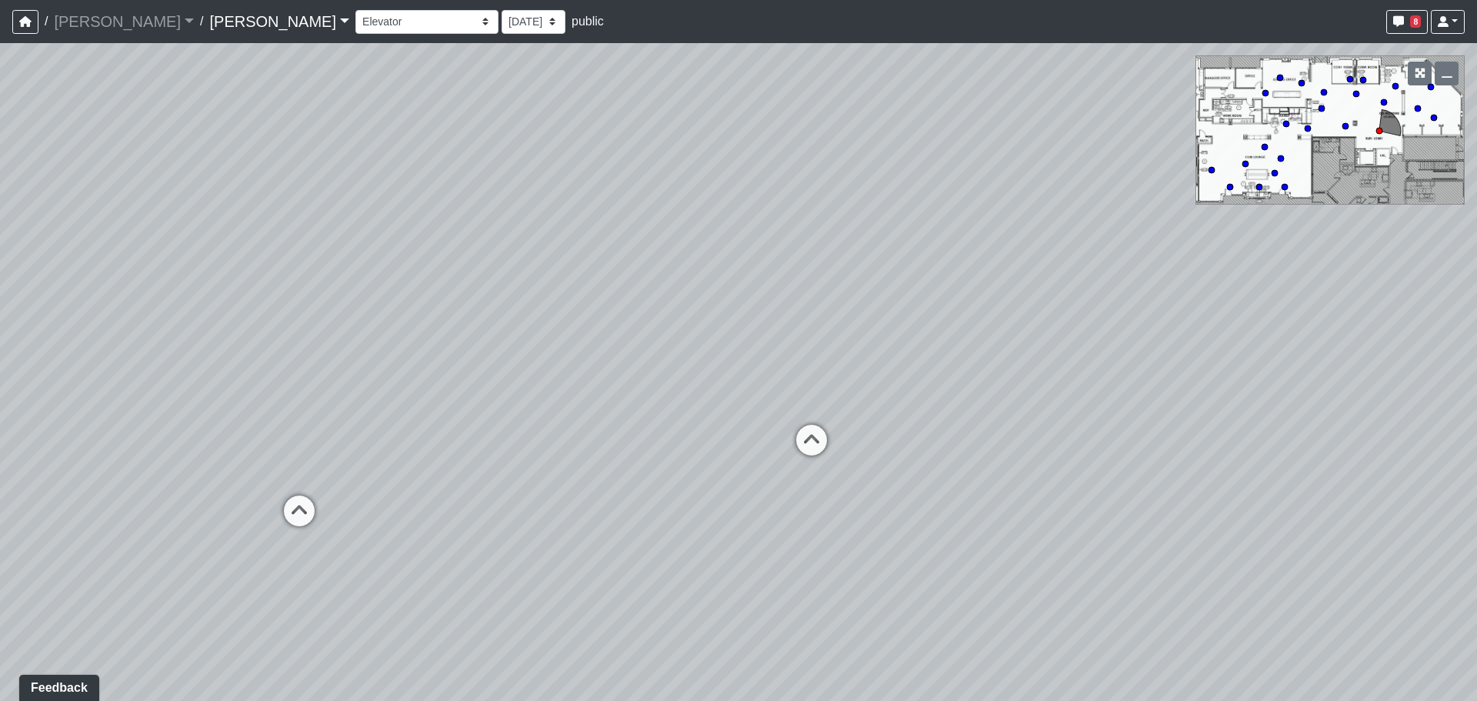
click at [338, 408] on div "Loading... Entry Loading... Laundry Loading... Living Room Loading... Hall 1 Lo…" at bounding box center [738, 372] width 1477 height 658
drag
click at [305, 396] on div "Loading... Entry Loading... Laundry Loading... Living Room Loading... Hall 1 Lo…" at bounding box center [738, 372] width 1477 height 658
click at [783, 443] on icon at bounding box center [781, 452] width 46 height 46
click at [1442, 282] on div "Loading... Entry Loading... Laundry Loading... Living Room Loading... Hall 1 Lo…" at bounding box center [738, 372] width 1477 height 658
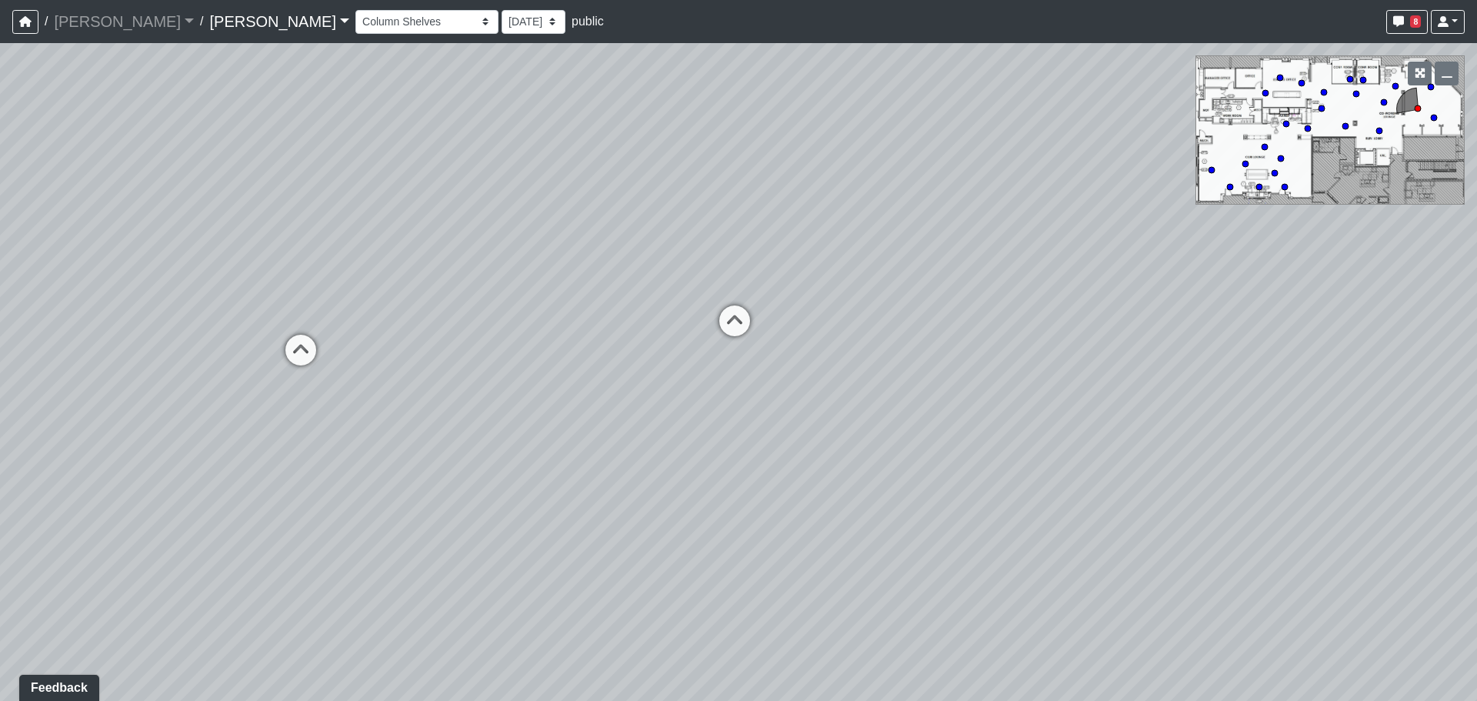
click at [801, 340] on div "Loading... Entry Loading... Laundry Loading... Living Room Loading... Hall 1 Lo…" at bounding box center [738, 372] width 1477 height 658
click at [772, 375] on div "Loading... Entry Loading... Laundry Loading... Living Room Loading... Hall 1 Lo…" at bounding box center [738, 372] width 1477 height 658
click at [715, 388] on icon at bounding box center [714, 387] width 46 height 46
click at [816, 431] on div "Loading... Entry Loading... Laundry Loading... Living Room Loading... Hall 1 Lo…" at bounding box center [738, 372] width 1477 height 658
click at [682, 682] on div "Loading... Entry Loading... Laundry Loading... Living Room Loading... Hall 1 Lo…" at bounding box center [738, 372] width 1477 height 658
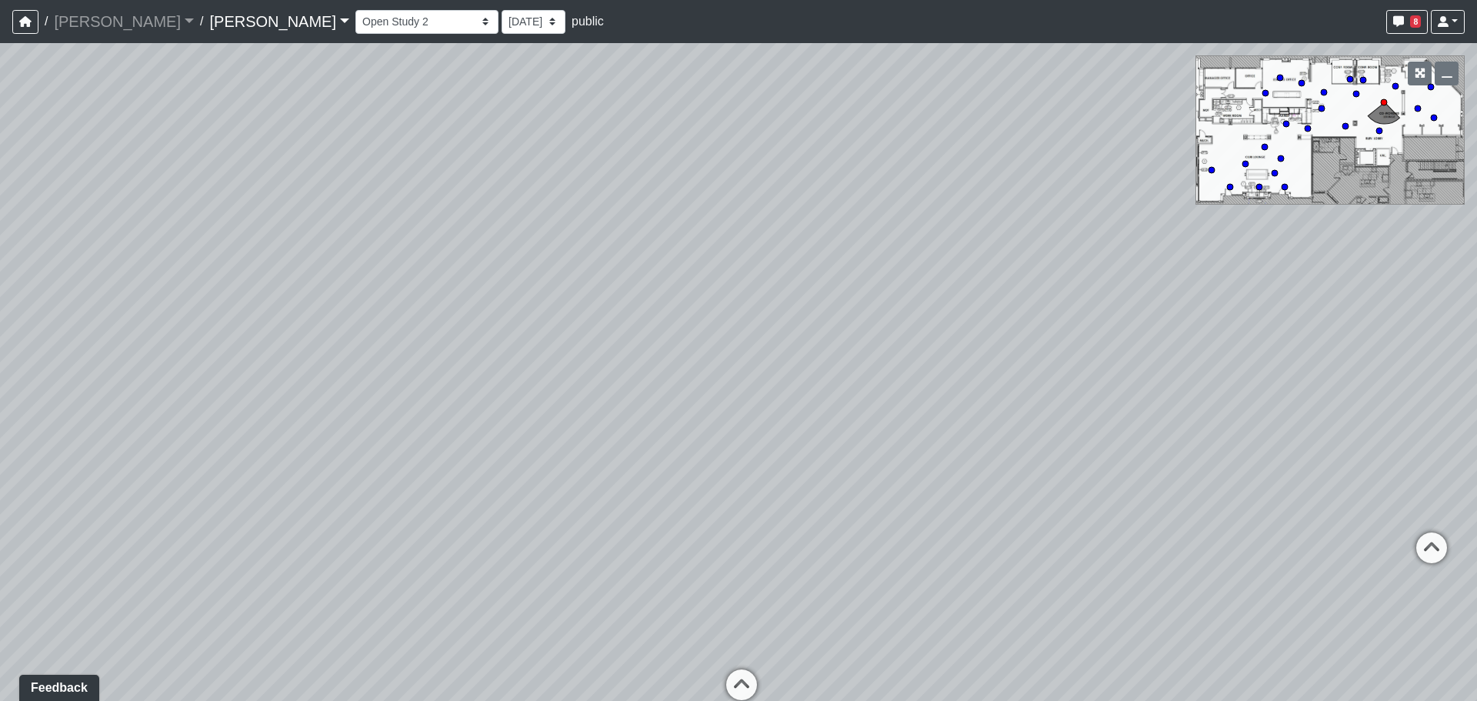
click at [749, 678] on icon at bounding box center [741, 692] width 46 height 46
click at [929, 582] on div "Loading... Entry Loading... Laundry Loading... Living Room Loading... Hall 1 Lo…" at bounding box center [738, 372] width 1477 height 658
click at [371, 257] on div "Loading... Entry Loading... Laundry Loading... Living Room Loading... Hall 1 Lo…" at bounding box center [738, 372] width 1477 height 658
click at [220, 306] on div "Loading... Entry Loading... Laundry Loading... Living Room Loading... Hall 1 Lo…" at bounding box center [738, 372] width 1477 height 658
click at [532, 408] on div "Loading... Entry Loading... Laundry Loading... Living Room Loading... Hall 1 Lo…" at bounding box center [738, 372] width 1477 height 658
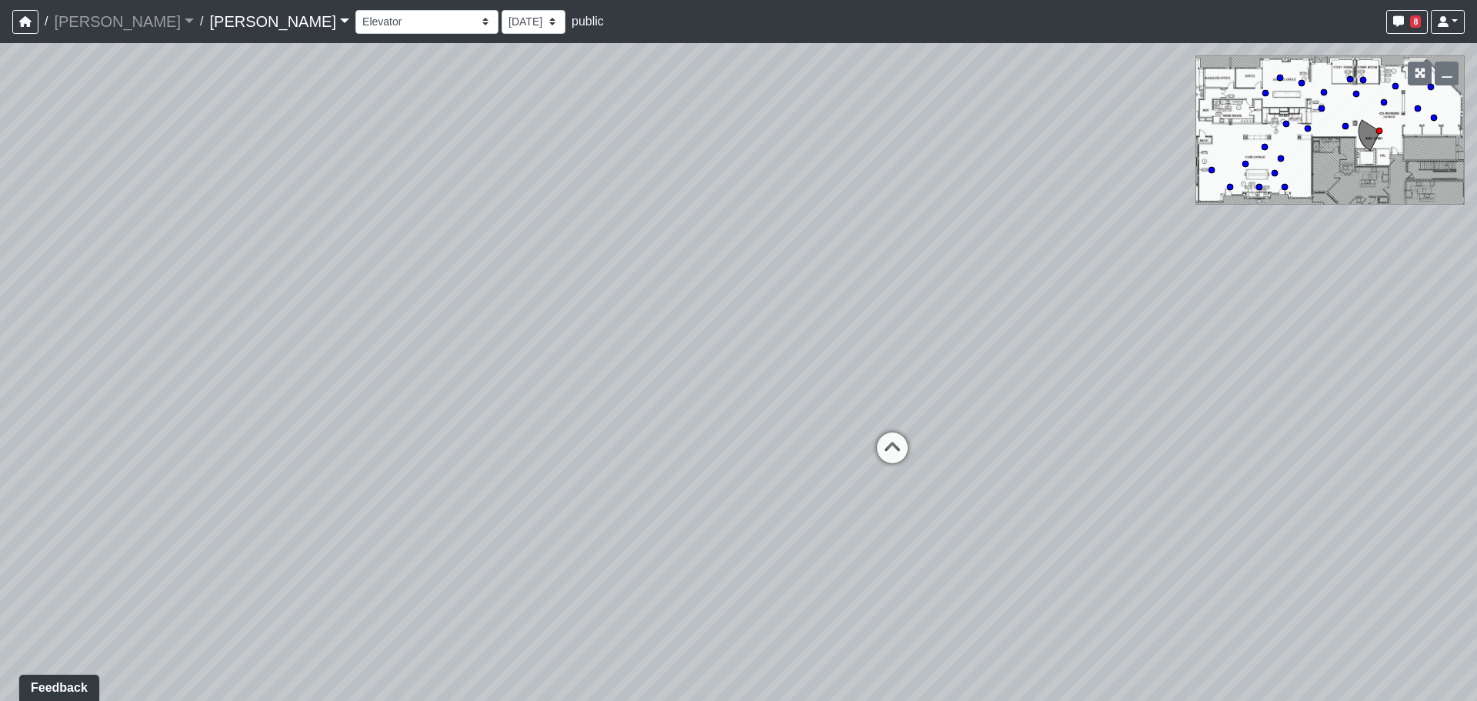
click at [969, 458] on div "Loading... Entry Loading... Laundry Loading... Living Room Loading... Hall 1 Lo…" at bounding box center [738, 372] width 1477 height 658
click at [878, 438] on icon at bounding box center [892, 455] width 46 height 46
click at [836, 433] on icon at bounding box center [819, 440] width 46 height 46
click at [618, 451] on icon at bounding box center [607, 441] width 46 height 46
click at [1181, 595] on icon at bounding box center [1184, 574] width 46 height 46
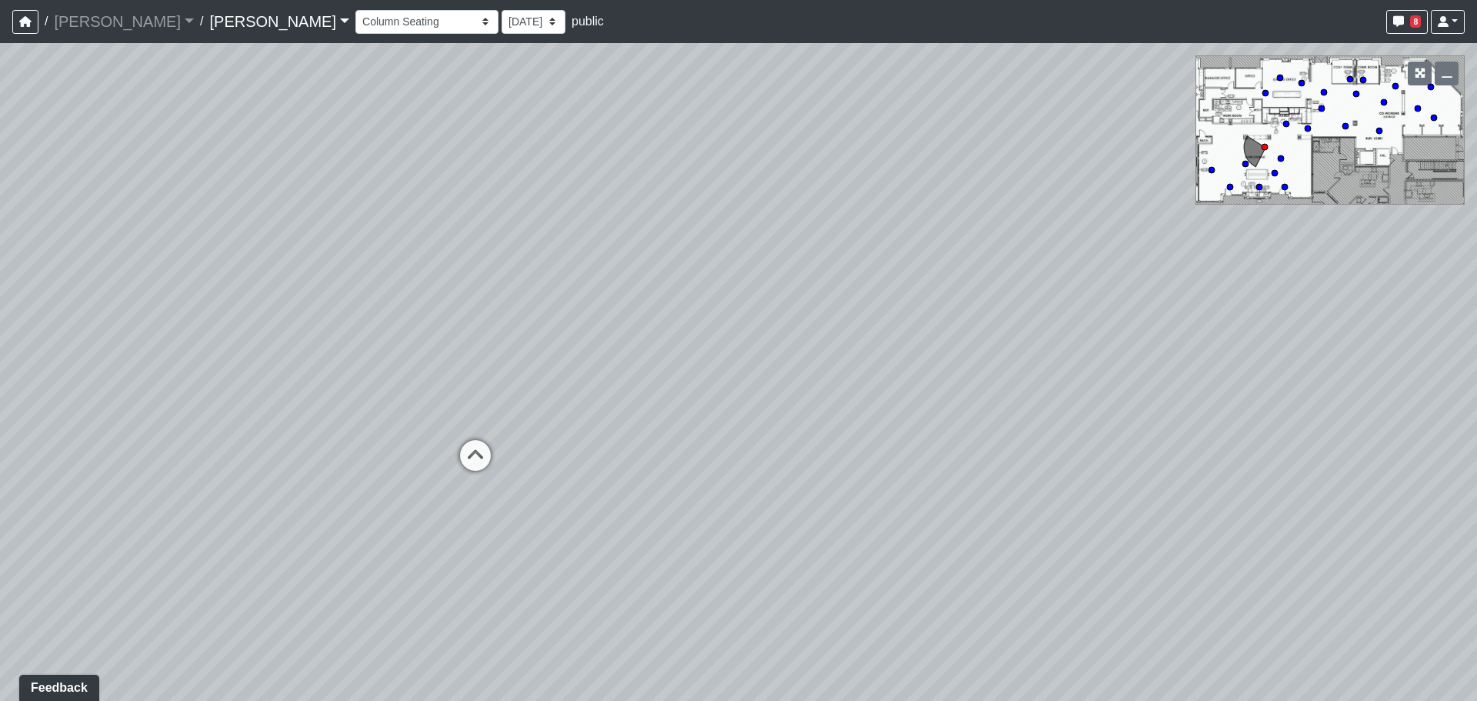
click at [513, 440] on div "Loading... Entry Loading... Laundry Loading... Living Room Loading... Hall 1 Lo…" at bounding box center [738, 372] width 1477 height 658
click at [463, 441] on icon at bounding box center [475, 463] width 46 height 46
click at [822, 386] on icon at bounding box center [828, 394] width 46 height 46
click at [205, 429] on div "Loading... Entry Loading... Laundry Loading... Living Room Loading... Hall 1 Lo…" at bounding box center [738, 372] width 1477 height 658
click at [481, 437] on div "Loading... Entry Loading... Laundry Loading... Living Room Loading... Hall 1 Lo…" at bounding box center [738, 372] width 1477 height 658
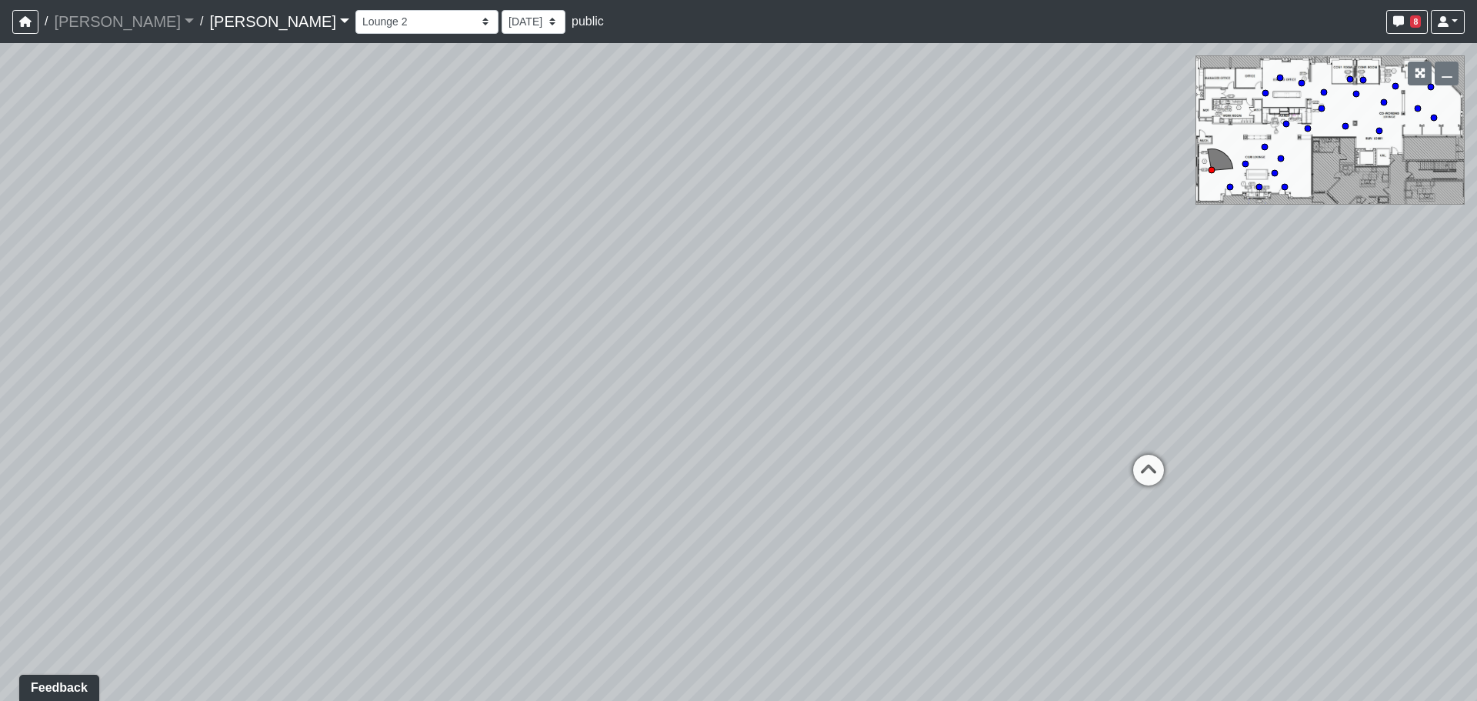
click at [427, 427] on div "Loading... Entry Loading... Laundry Loading... Living Room Loading... Hall 1 Lo…" at bounding box center [738, 372] width 1477 height 658
click at [343, 363] on div "Loading... Table Tennis" at bounding box center [321, 367] width 46 height 46
click at [551, 401] on div "Dining Table" at bounding box center [555, 405] width 83 height 31
click at [889, 416] on div "Loading... Entry Loading... Laundry Loading... Living Room Loading... Hall 1 Lo…" at bounding box center [738, 372] width 1477 height 658
click at [408, 626] on icon at bounding box center [417, 618] width 46 height 46
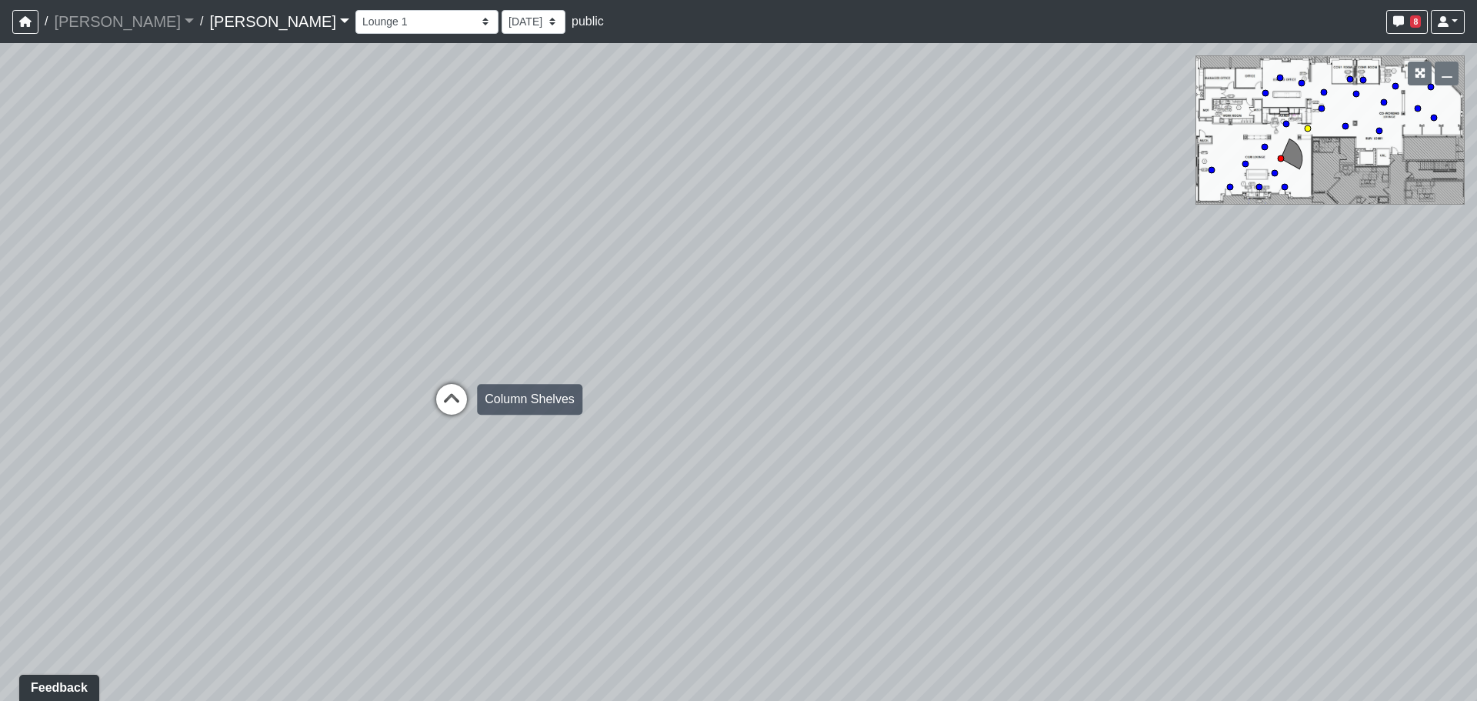
click at [458, 418] on icon at bounding box center [451, 407] width 46 height 46
select select "kGCkTavDA29wpam6UWcL2K"
